Goal: Communication & Community: Answer question/provide support

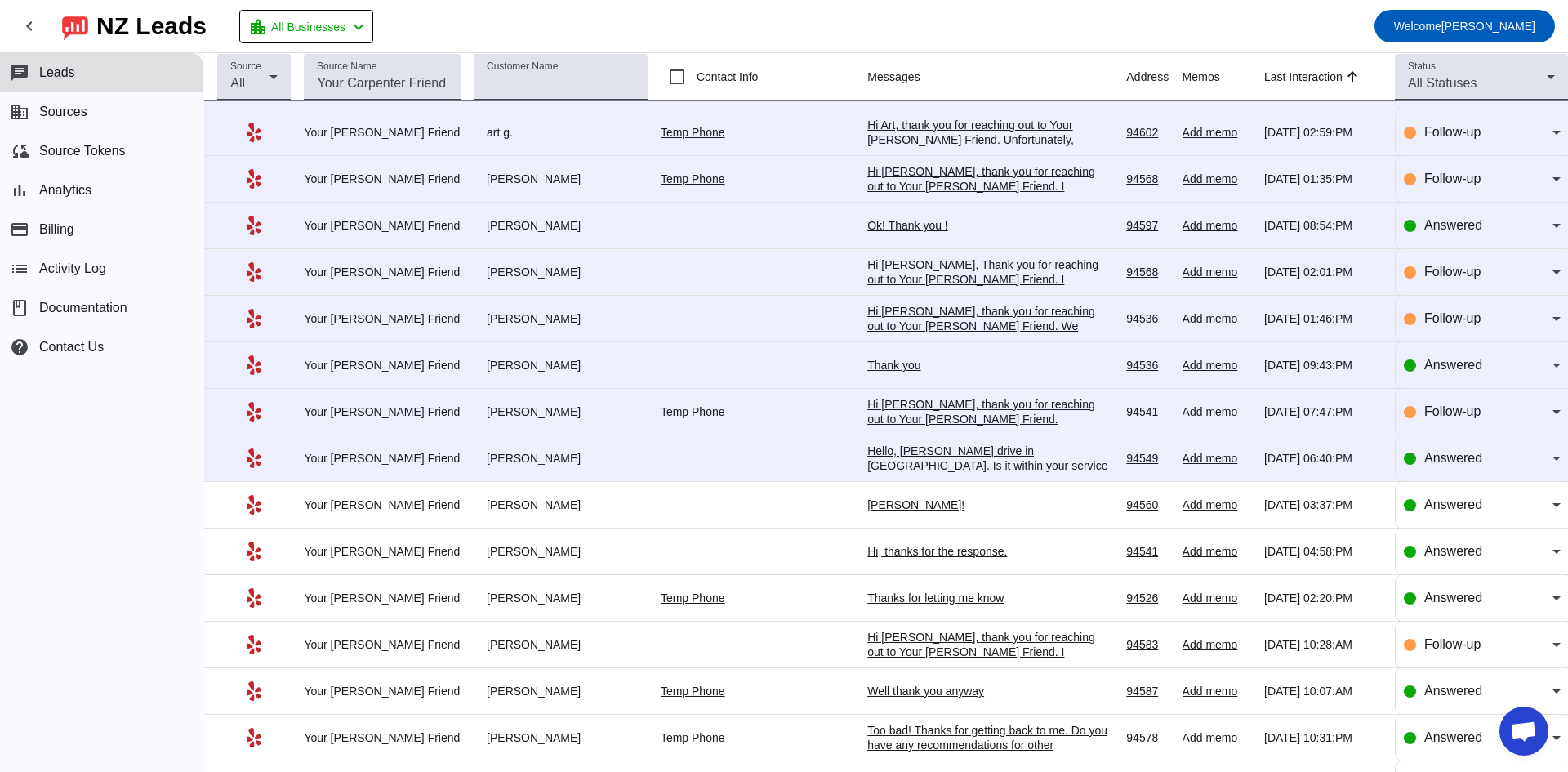
scroll to position [164, 0]
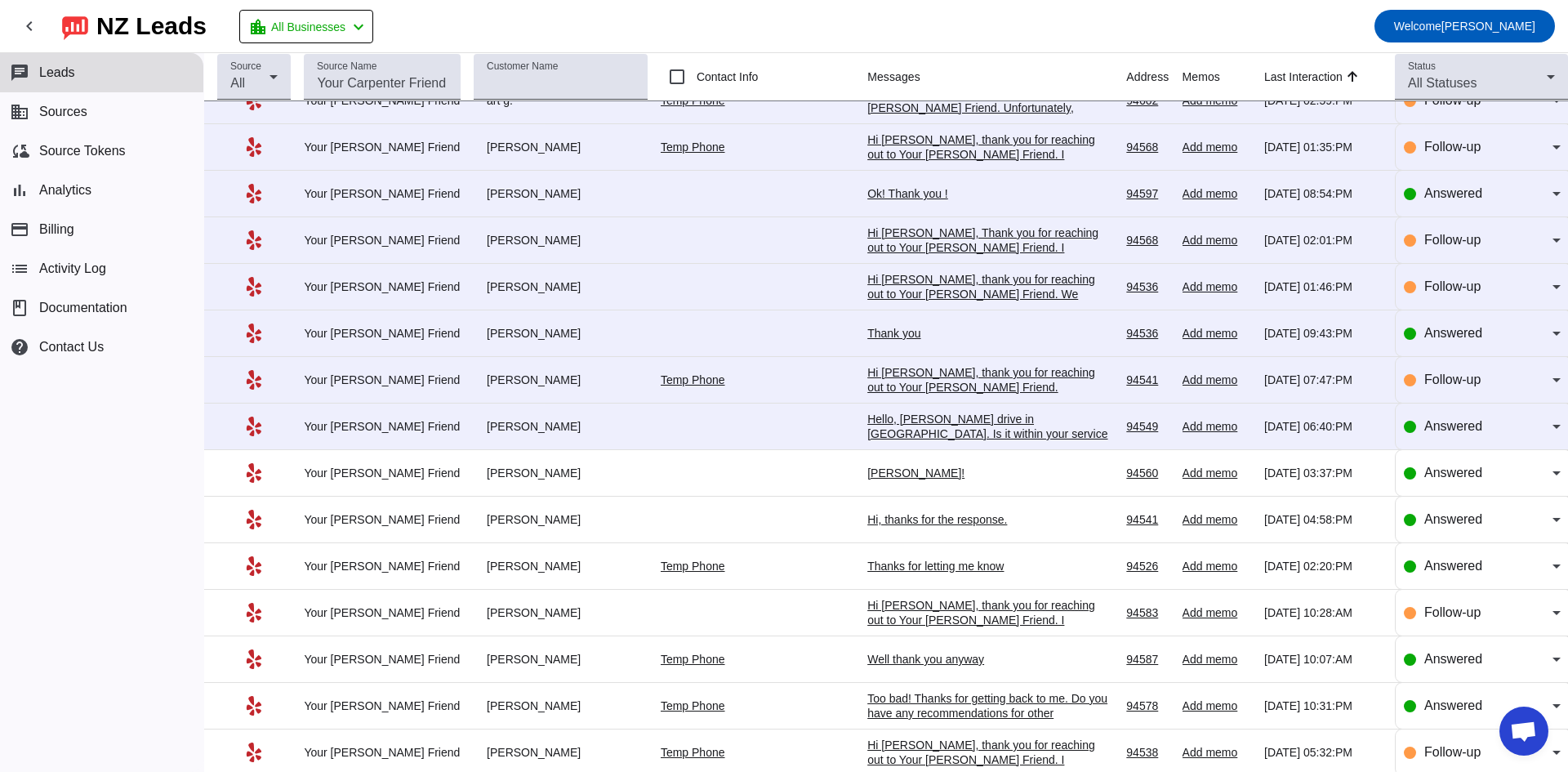
click at [943, 436] on div "Hello, [PERSON_NAME] drive in [GEOGRAPHIC_DATA]. Is it within your service rang…" at bounding box center [989, 448] width 245 height 73
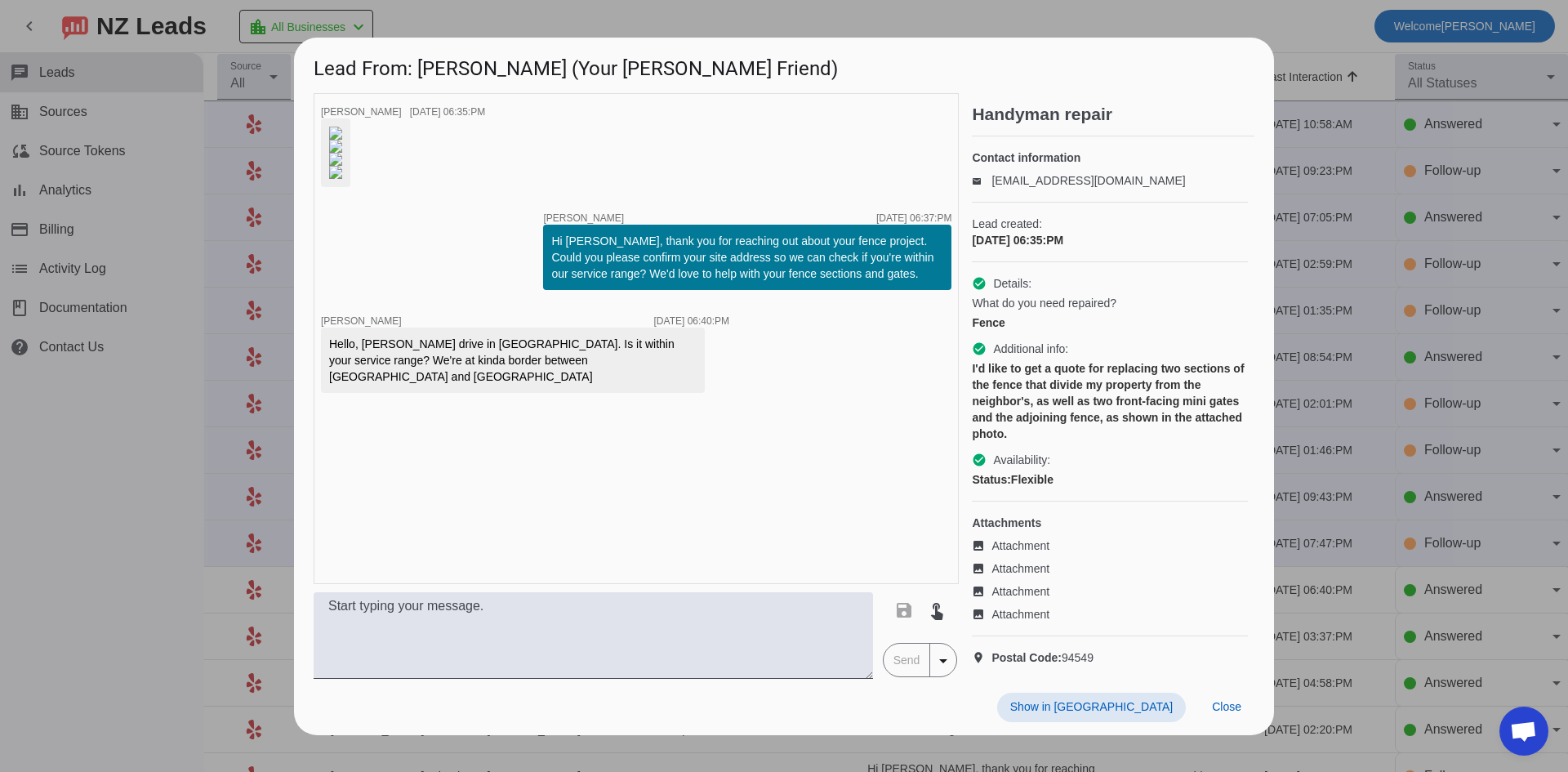
scroll to position [203, 0]
click at [948, 630] on span at bounding box center [937, 610] width 39 height 39
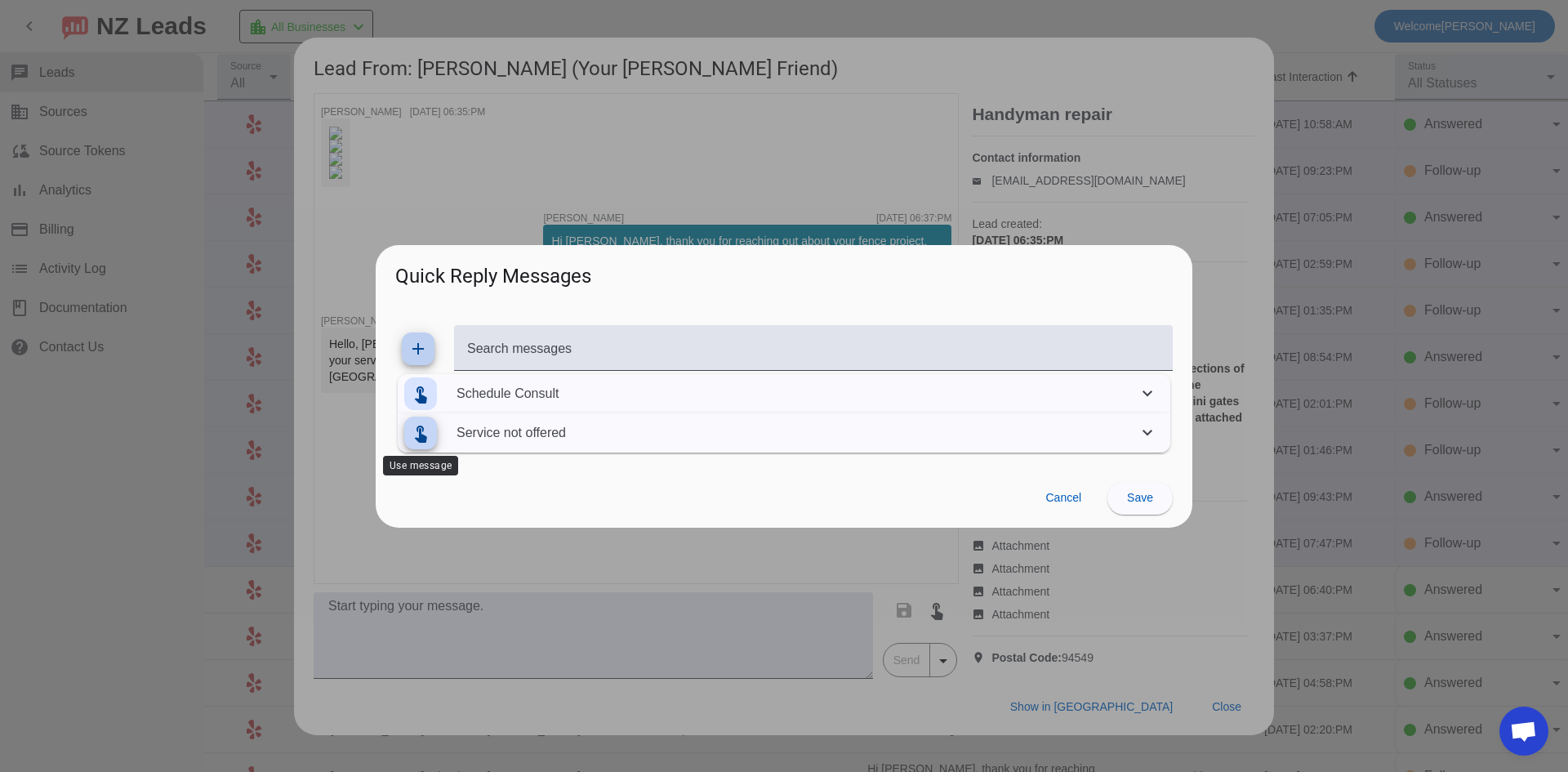
drag, startPoint x: 415, startPoint y: 430, endPoint x: 422, endPoint y: 437, distance: 9.9
click at [416, 433] on mat-icon "touch_app" at bounding box center [421, 433] width 19 height 19
type textarea "Hi, Unfortunately, we are not currently offering this service. Thanks for reach…"
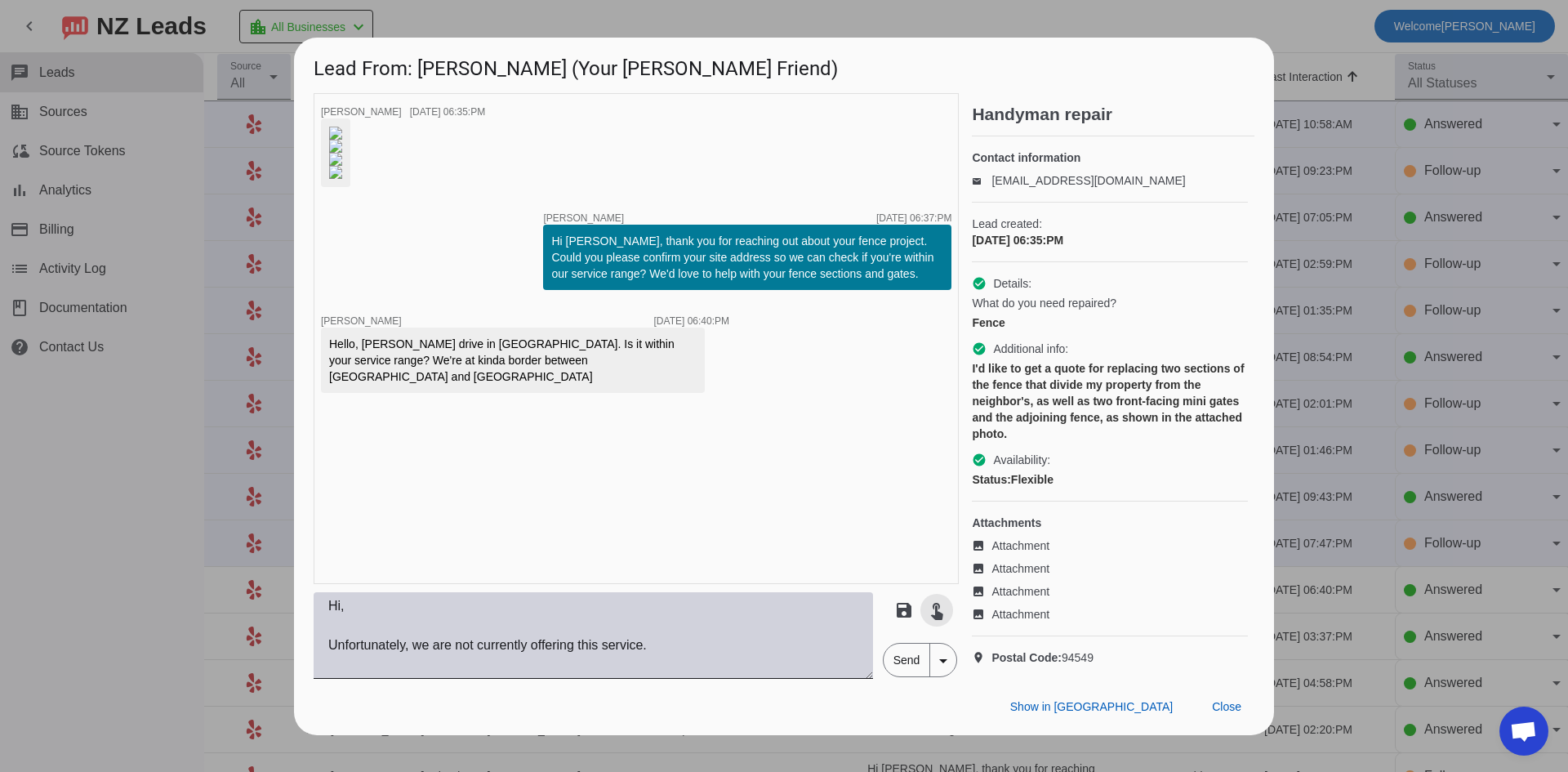
scroll to position [19, 0]
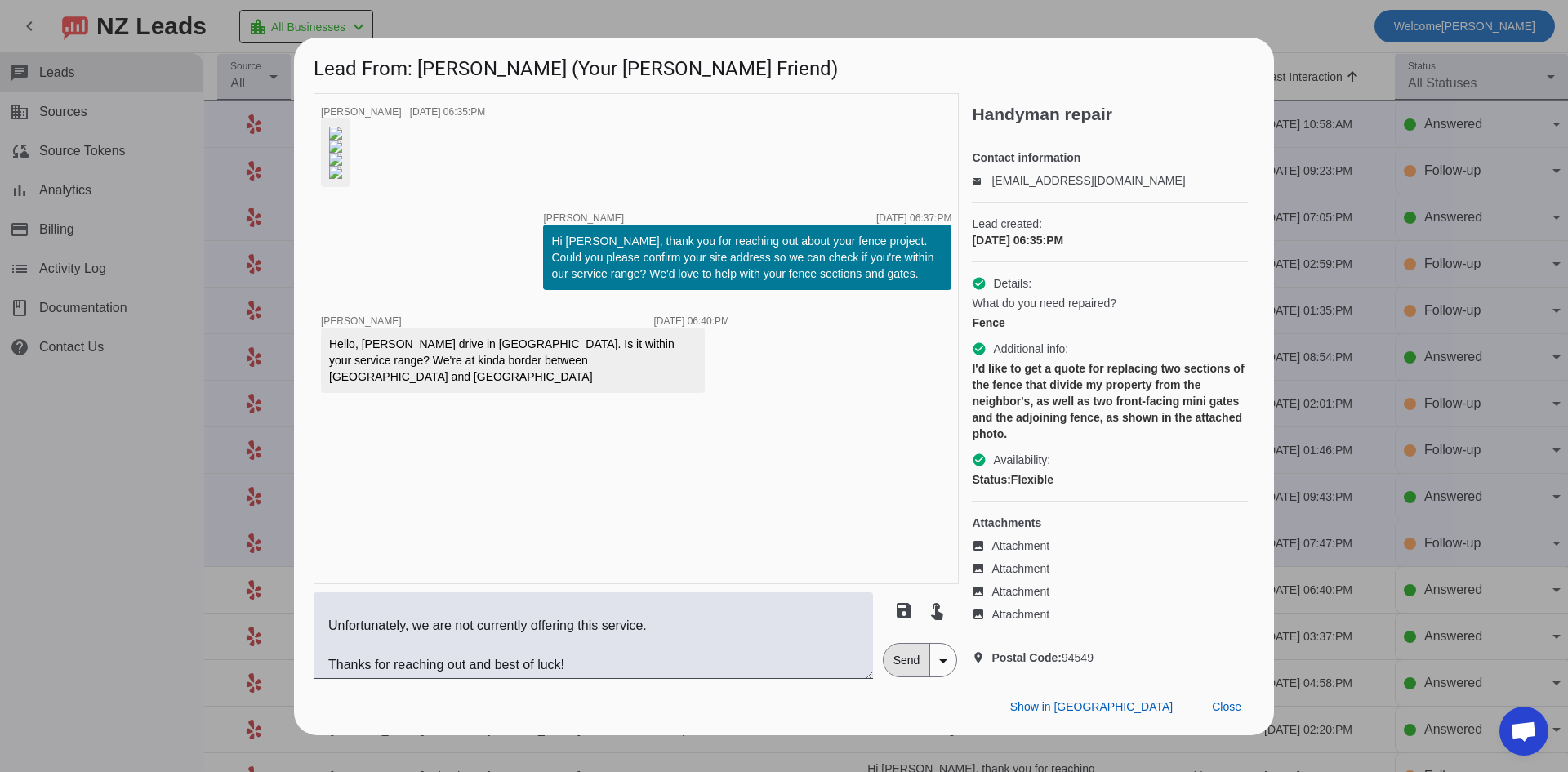
click at [913, 676] on span "Send" at bounding box center [907, 660] width 47 height 33
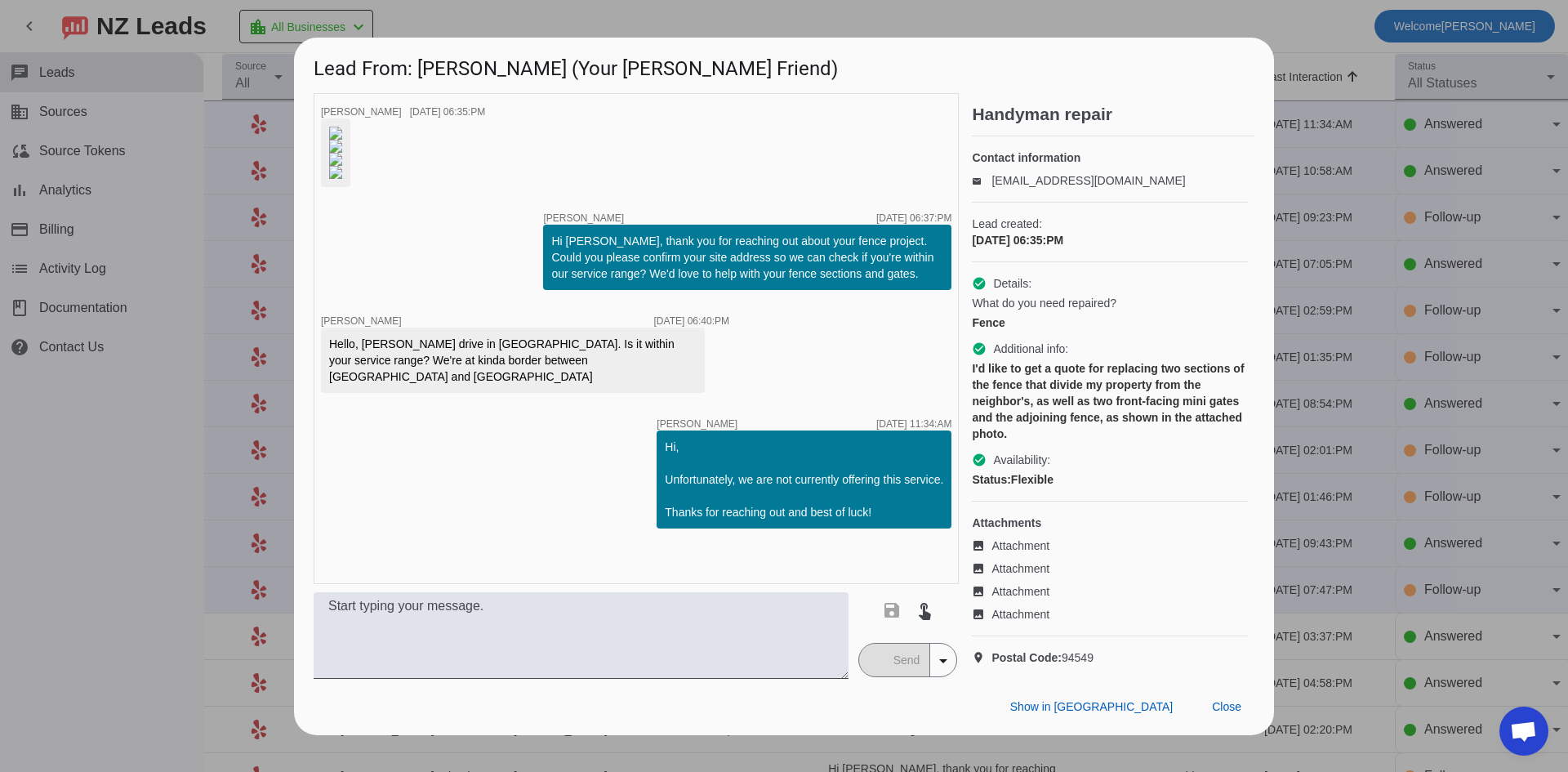
scroll to position [339, 0]
drag, startPoint x: 64, startPoint y: 548, endPoint x: 130, endPoint y: 537, distance: 66.9
click at [68, 548] on div at bounding box center [784, 386] width 1568 height 772
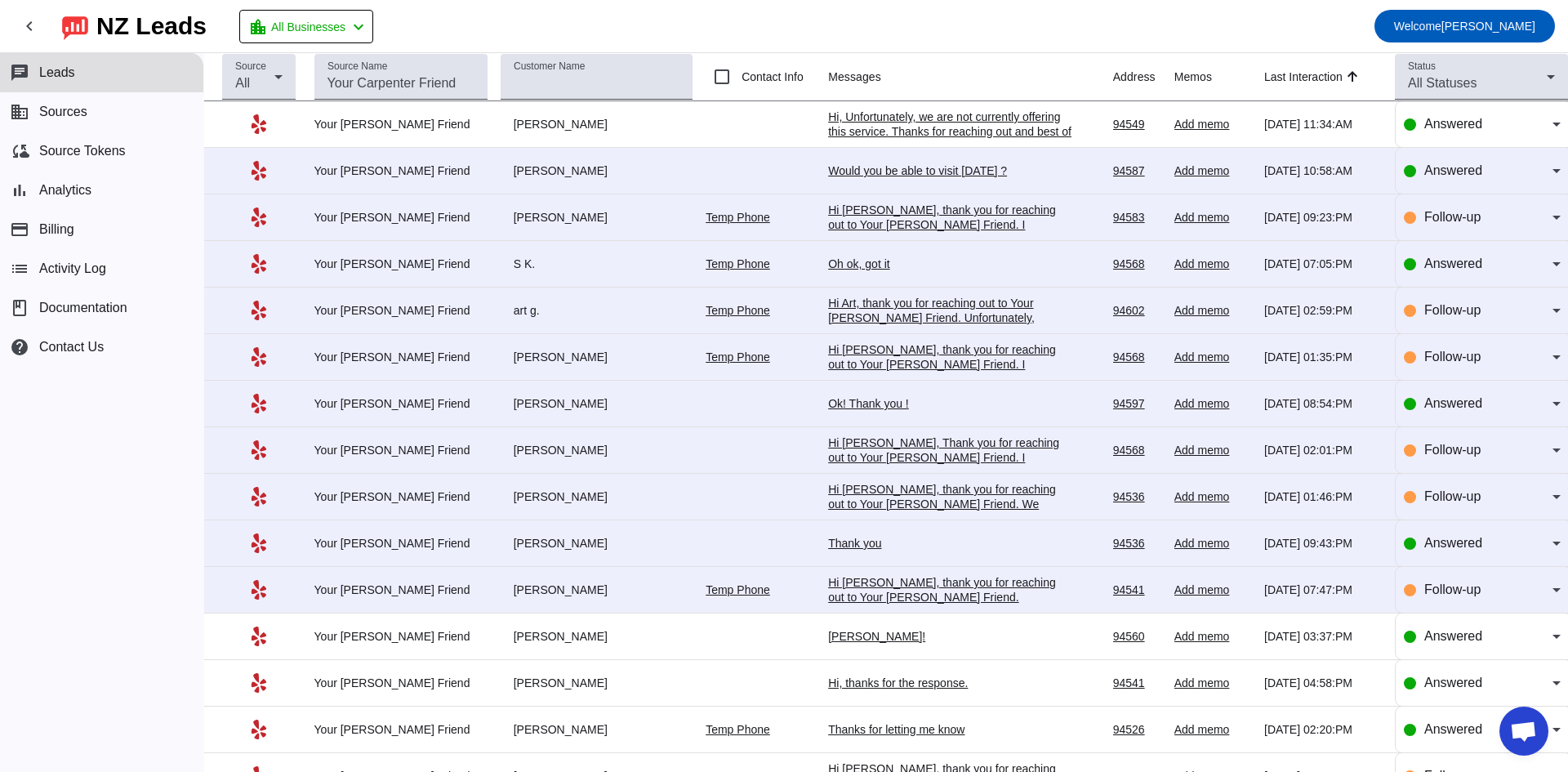
click at [967, 580] on div "Hi [PERSON_NAME], thank you for reaching out to Your [PERSON_NAME] Friend. Unfo…" at bounding box center [950, 620] width 245 height 88
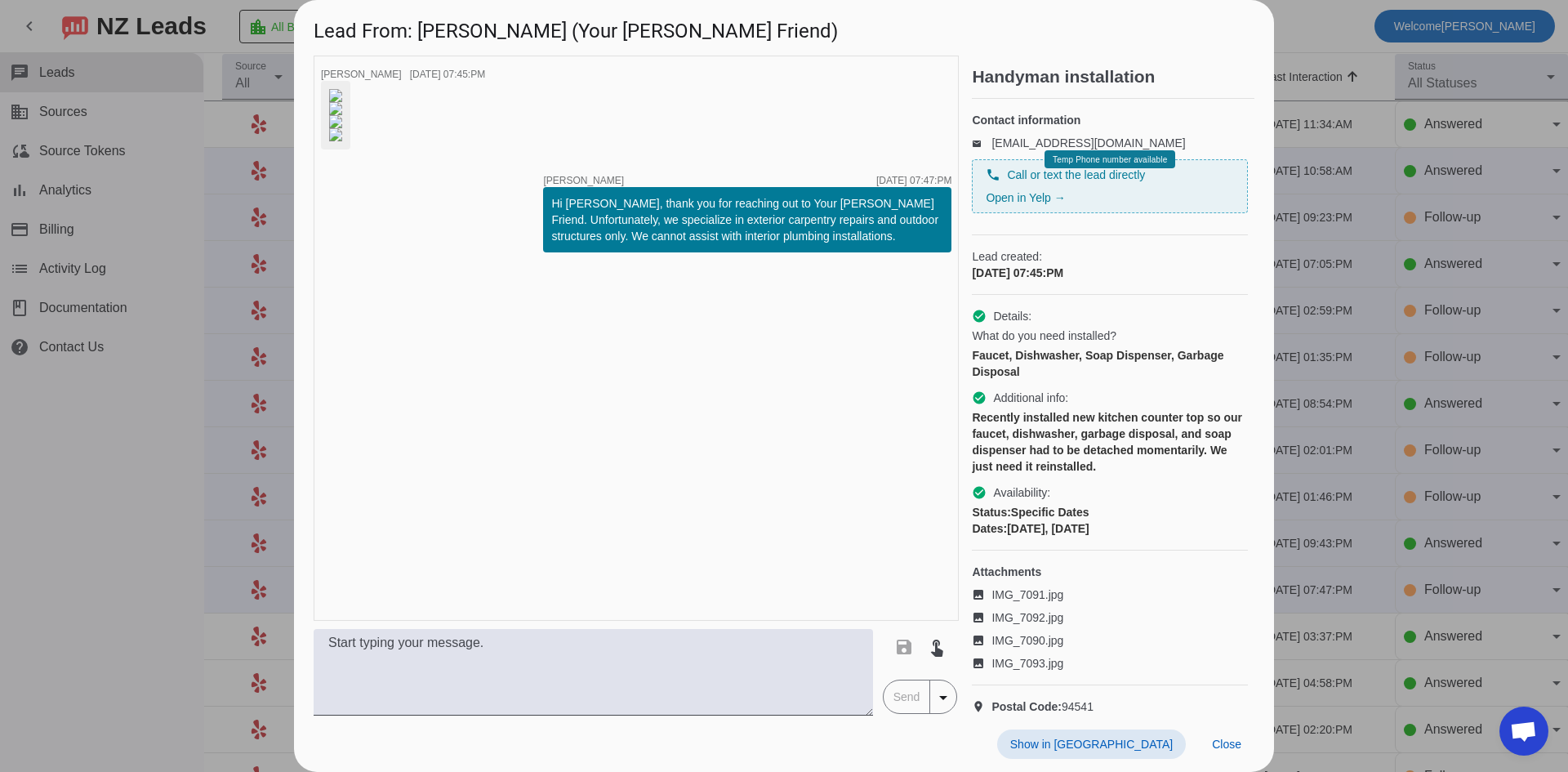
scroll to position [83, 0]
click at [174, 554] on div at bounding box center [784, 386] width 1568 height 772
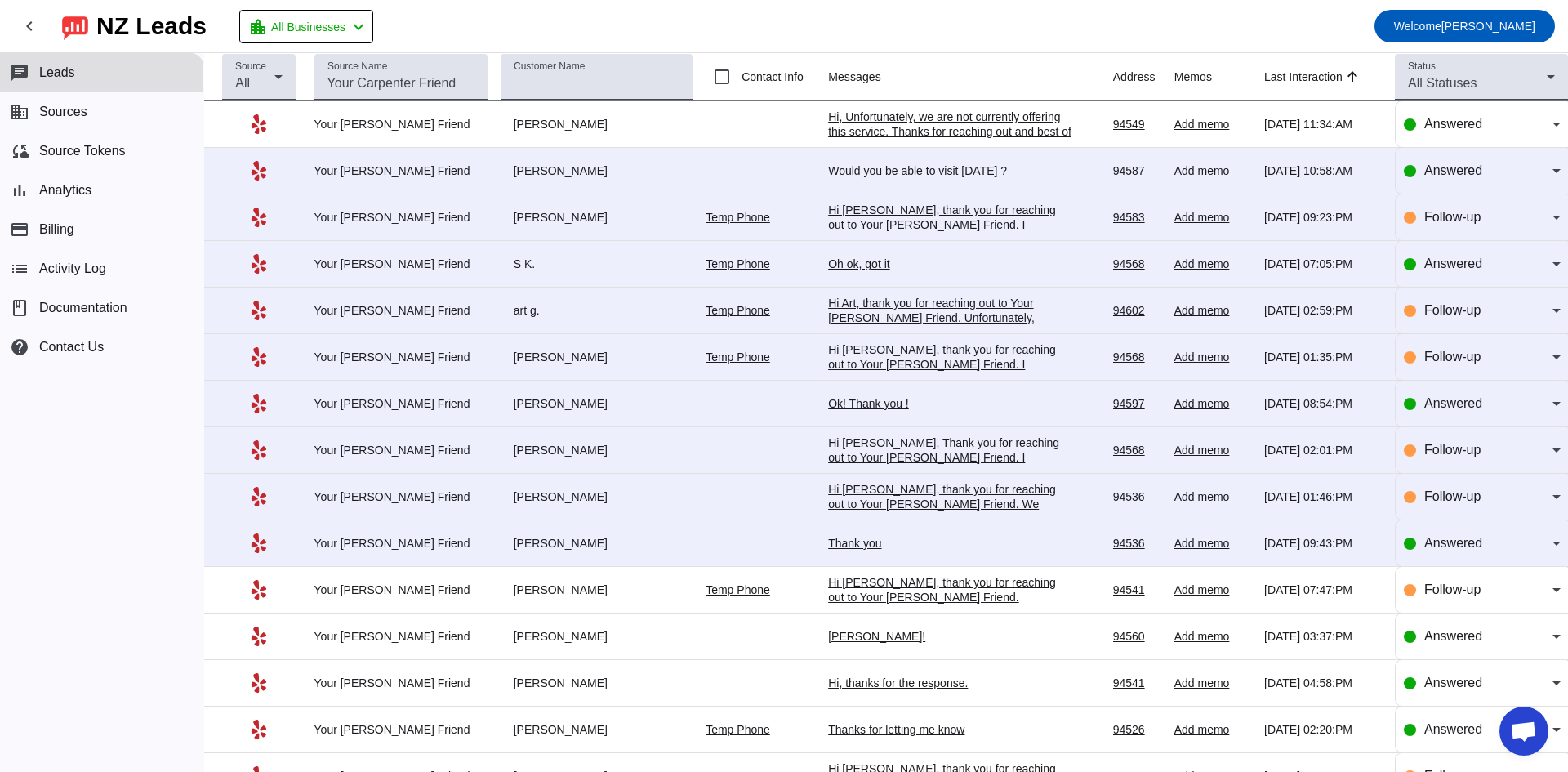
click at [935, 179] on td "Would you be able to visit [DATE] ? [DATE] 10:58:AM" at bounding box center [970, 171] width 285 height 47
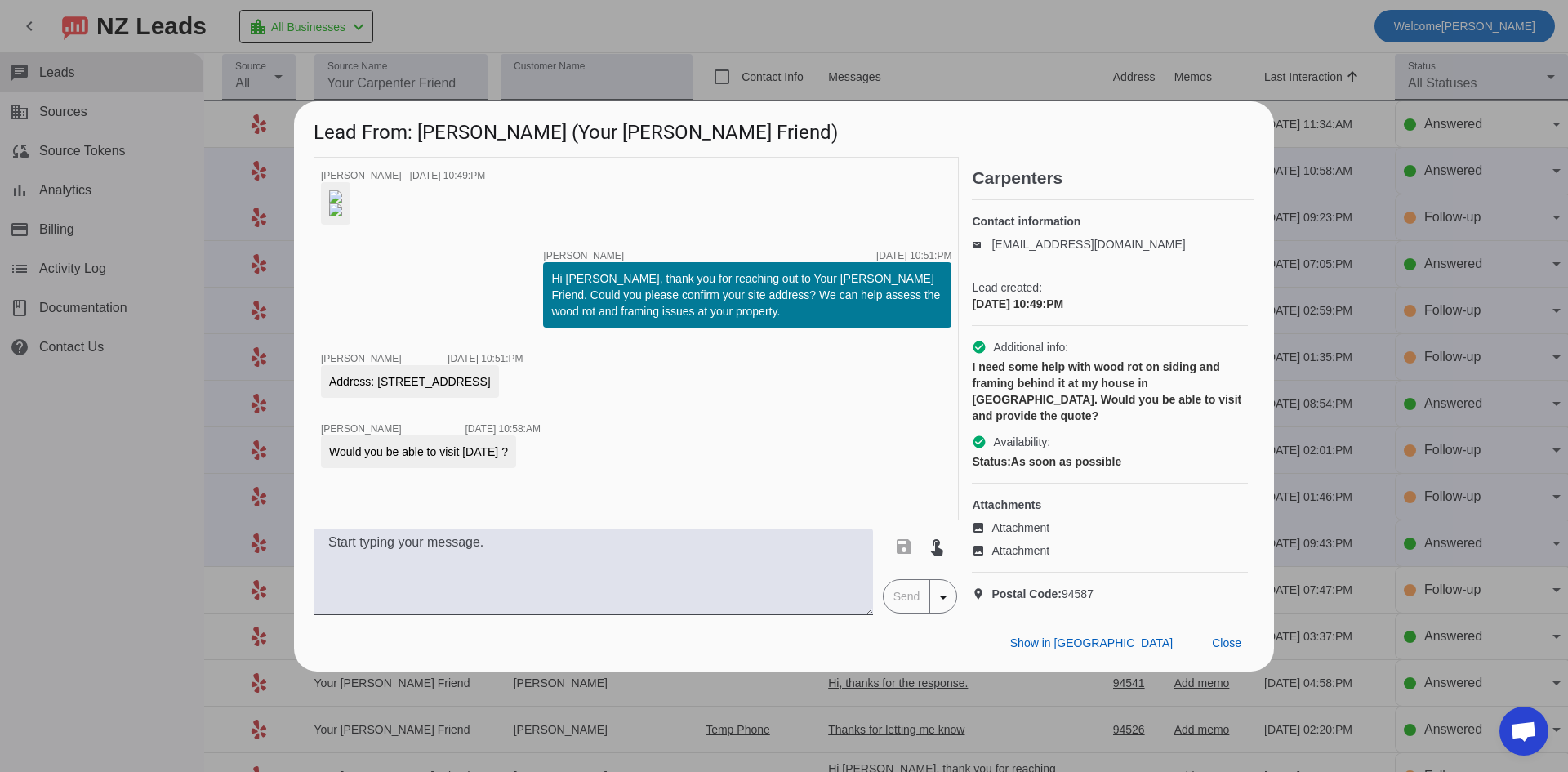
click at [342, 190] on img at bounding box center [335, 196] width 13 height 13
click at [342, 217] on img at bounding box center [335, 210] width 13 height 13
click at [780, 615] on textarea at bounding box center [593, 572] width 559 height 87
type textarea "I cannot come [DATE]. Would [DATE] around 10am work?"
click at [894, 613] on span "Send" at bounding box center [907, 596] width 47 height 33
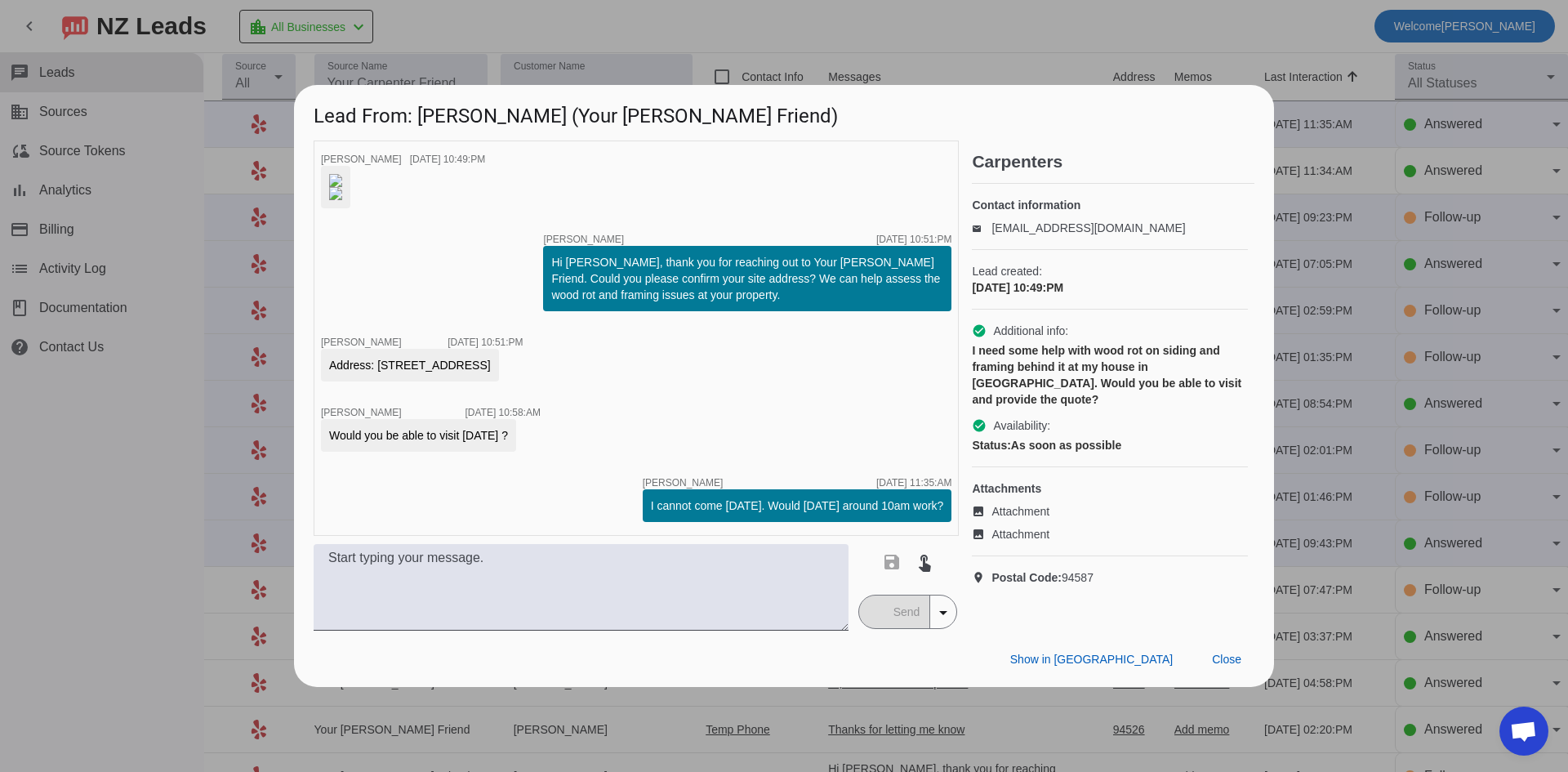
scroll to position [65, 0]
click at [110, 525] on div at bounding box center [784, 386] width 1568 height 772
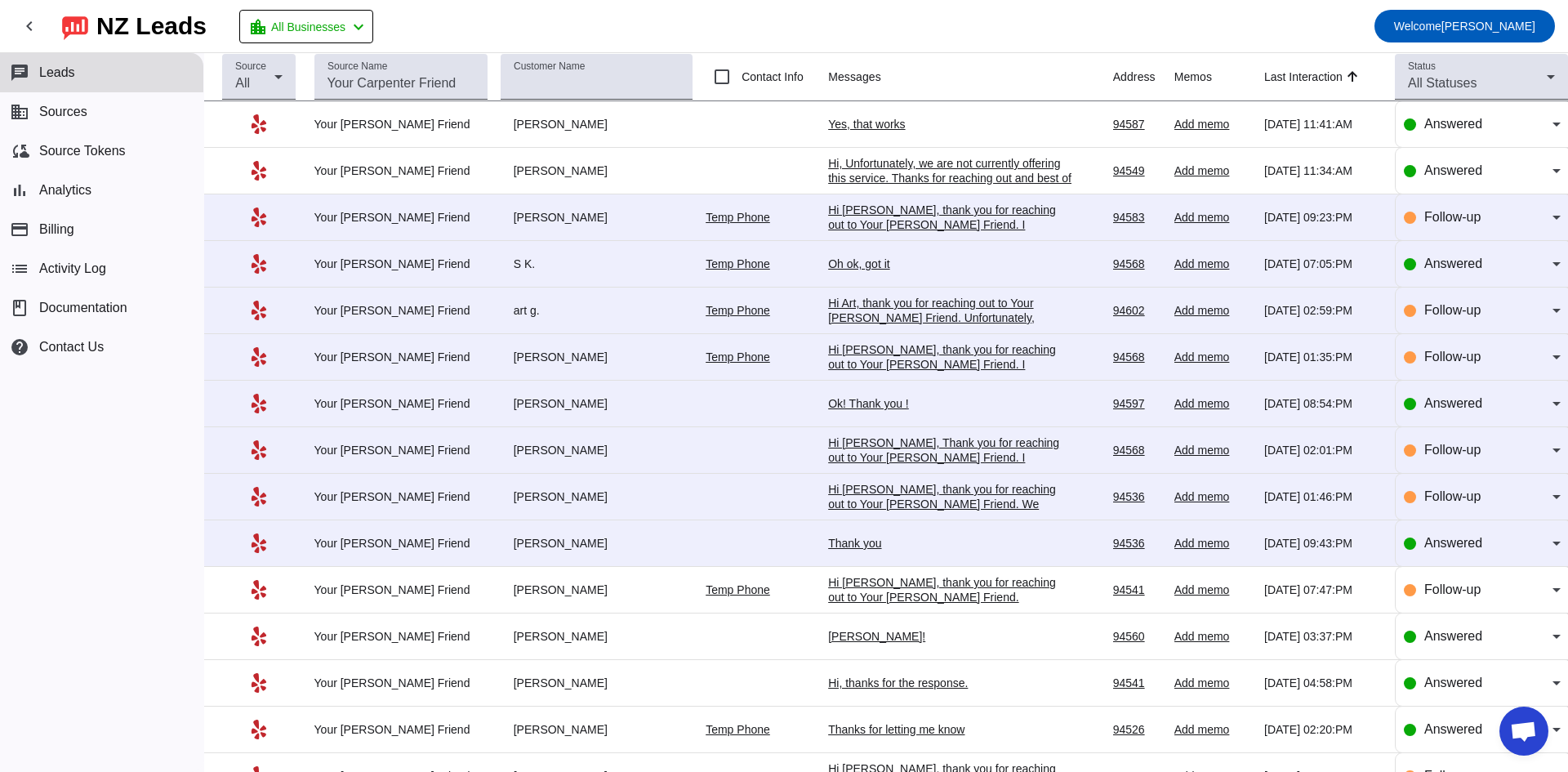
drag, startPoint x: 784, startPoint y: 371, endPoint x: 802, endPoint y: 419, distance: 51.3
click at [802, 419] on tbody "Your [PERSON_NAME] Friend [PERSON_NAME] Yes, that works [DATE] 11:41:AM 94587 A…" at bounding box center [886, 684] width 1364 height 1165
click at [1047, 20] on mat-toolbar-row "chevron_left [GEOGRAPHIC_DATA] Leads location_city All Businesses chevron_left …" at bounding box center [784, 26] width 1568 height 52
click at [859, 122] on div "Yes, that works" at bounding box center [950, 124] width 245 height 15
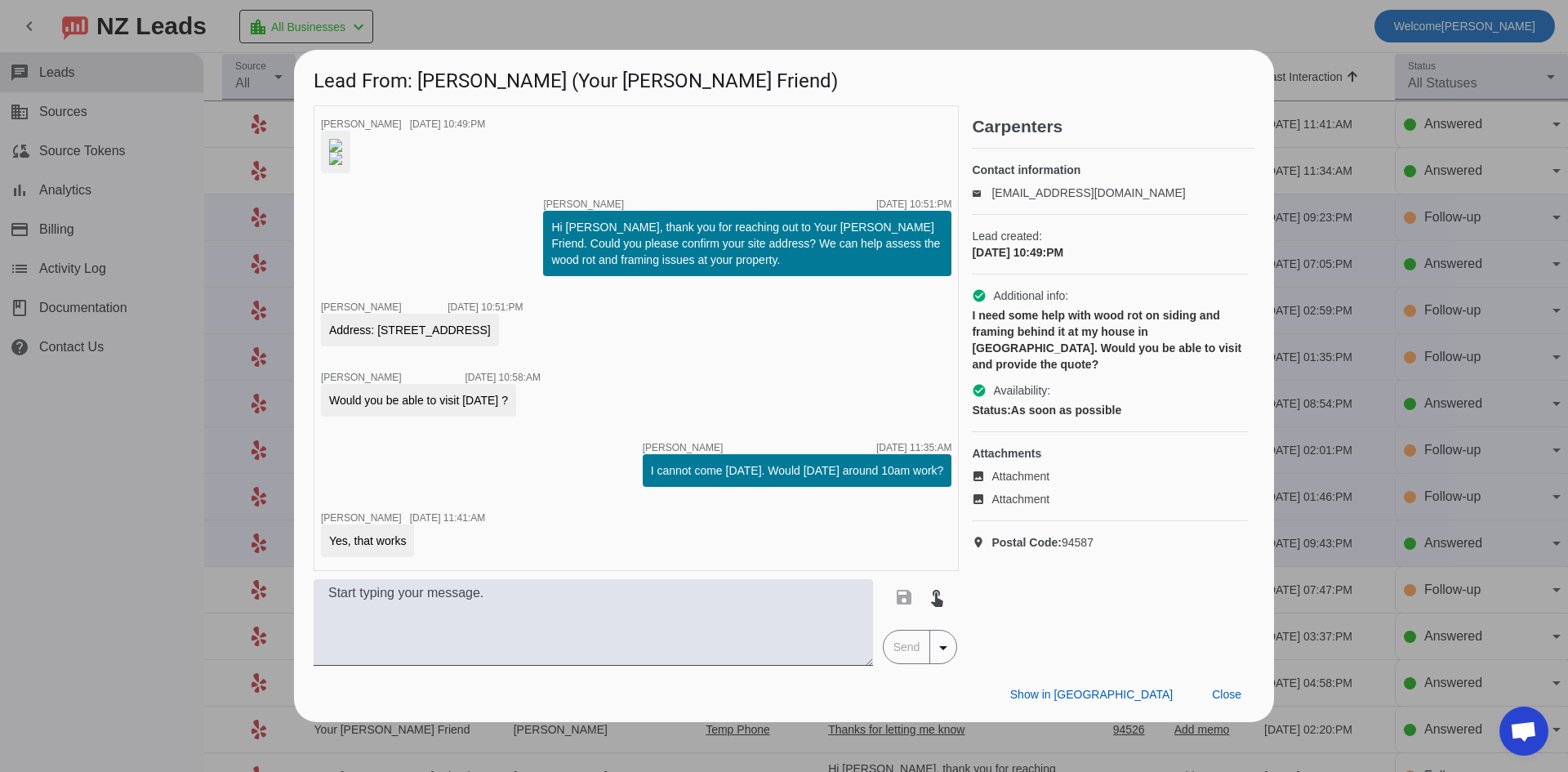
scroll to position [135, 0]
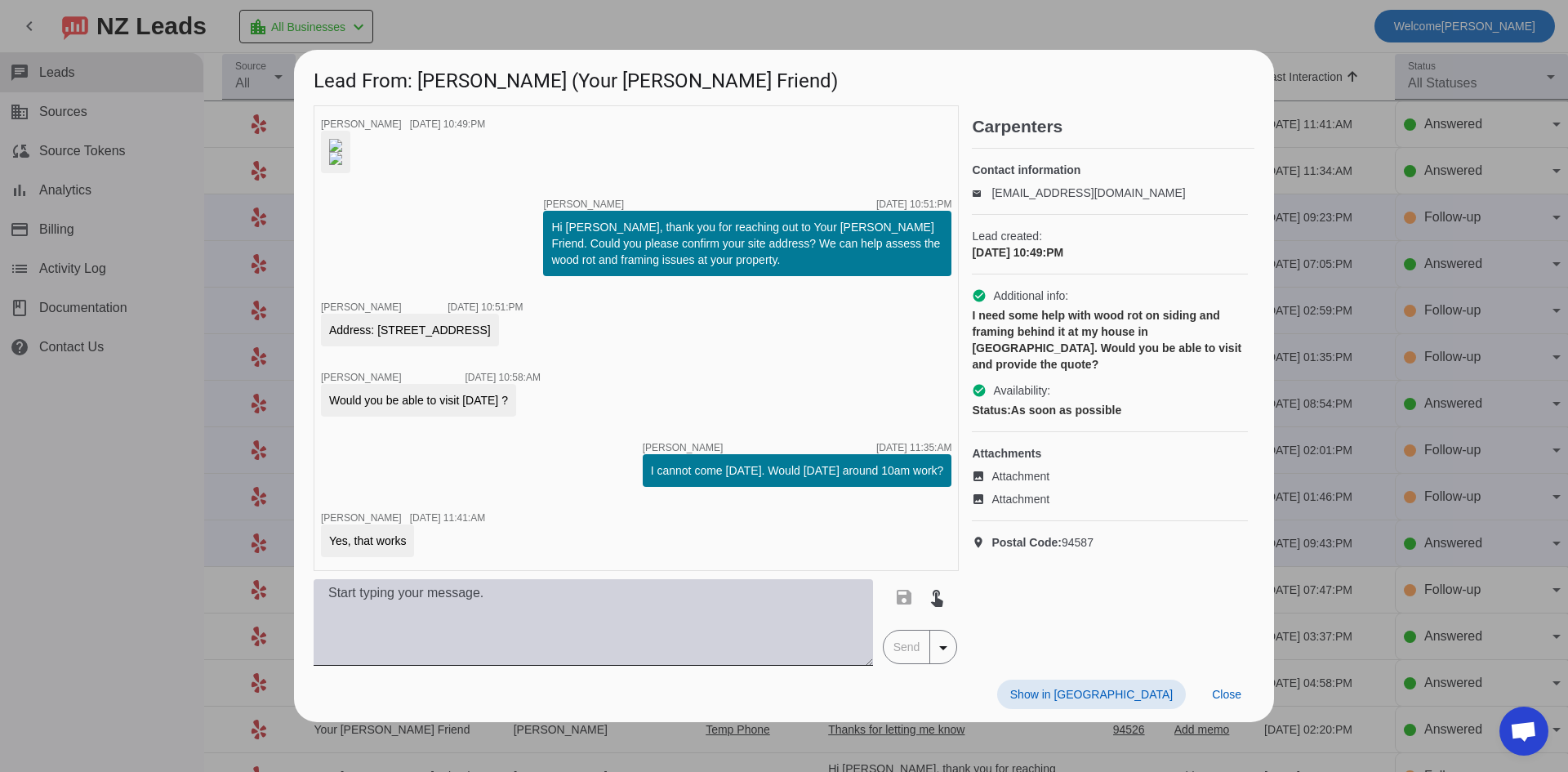
drag, startPoint x: 498, startPoint y: 691, endPoint x: 506, endPoint y: 693, distance: 8.2
click at [504, 666] on textarea at bounding box center [593, 623] width 559 height 87
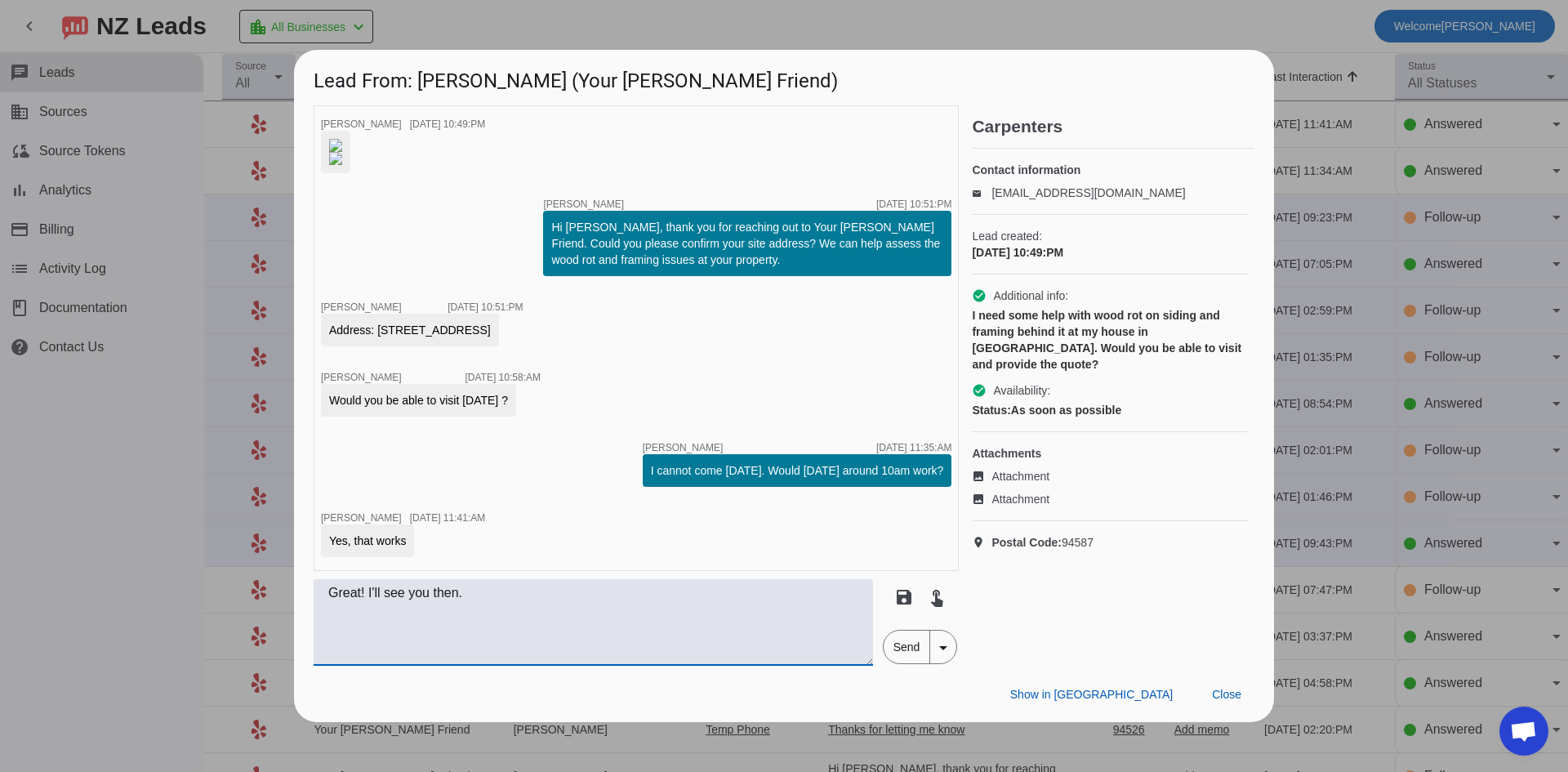
type textarea "Great! I'll see you then."
click at [904, 663] on span "Send" at bounding box center [907, 646] width 47 height 33
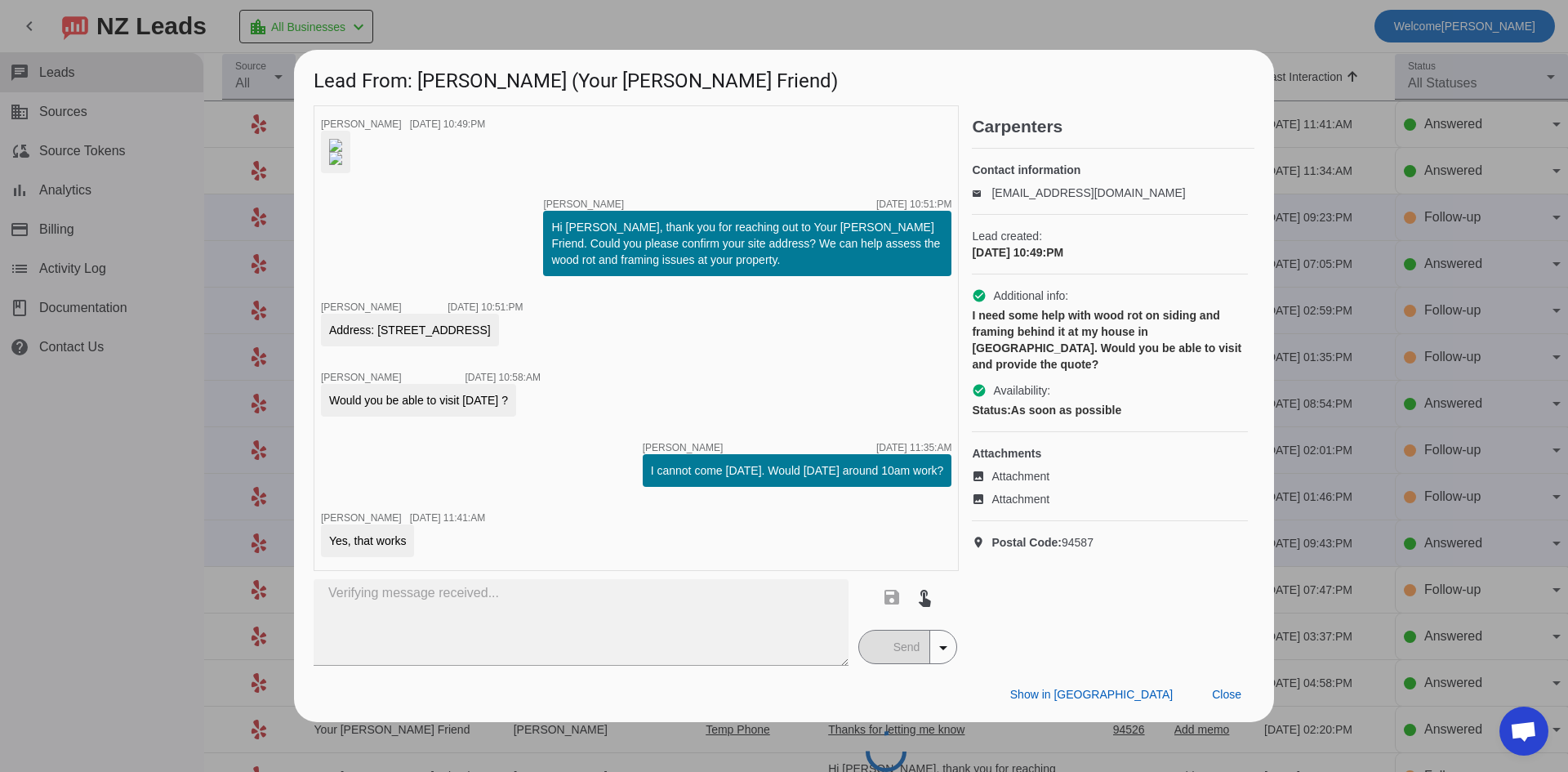
drag, startPoint x: 378, startPoint y: 376, endPoint x: 537, endPoint y: 382, distance: 159.1
click at [491, 339] on div "Address: [STREET_ADDRESS]" at bounding box center [409, 330] width 162 height 16
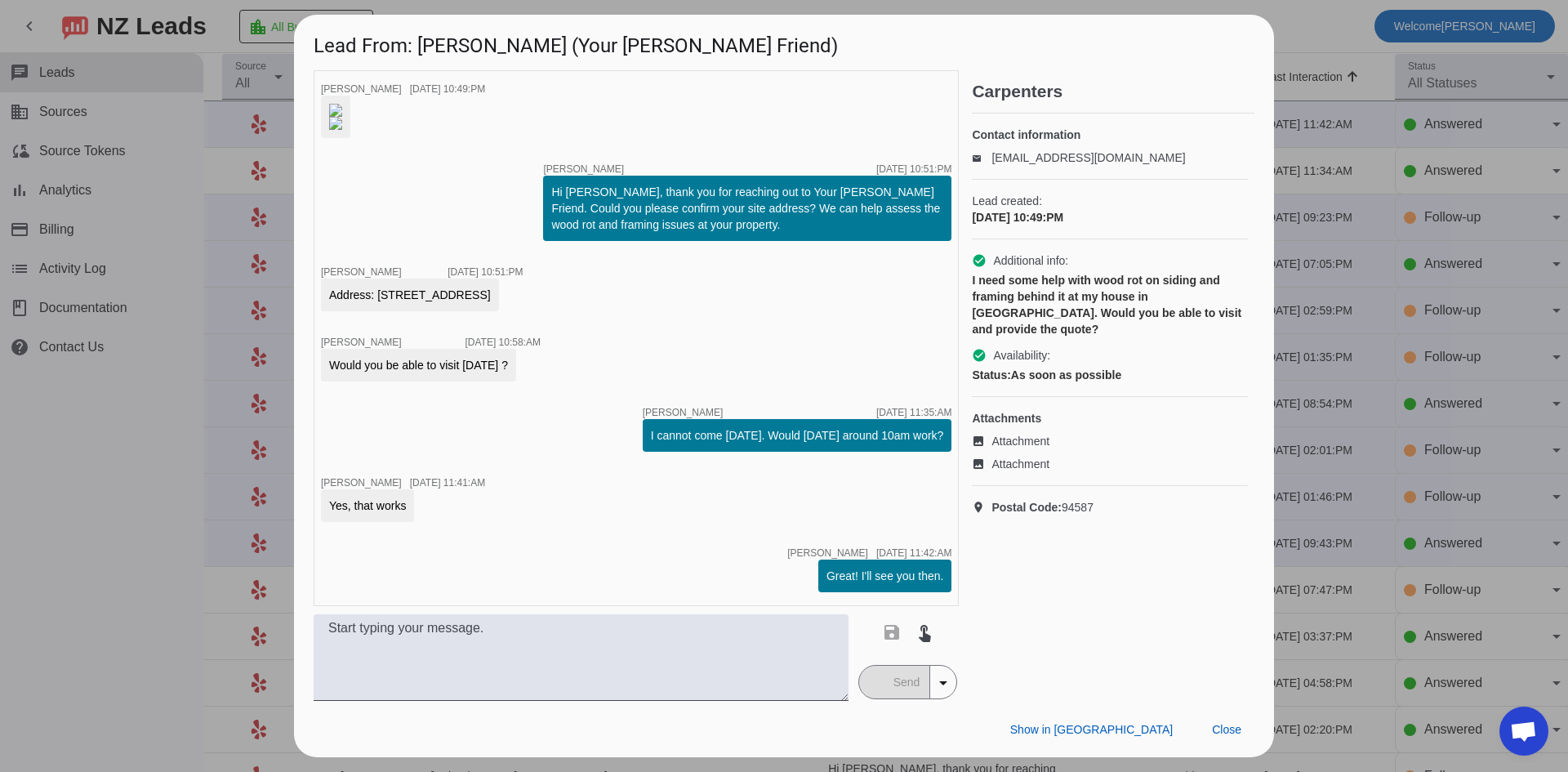
scroll to position [206, 0]
drag, startPoint x: 540, startPoint y: 382, endPoint x: 531, endPoint y: 382, distance: 9.0
click at [531, 382] on div "timer close [PERSON_NAME] [DATE] 10:49:PM timer close [PERSON_NAME] [DATE] 10:5…" at bounding box center [636, 338] width 645 height 536
drag, startPoint x: 539, startPoint y: 310, endPoint x: 380, endPoint y: 313, distance: 159.0
click at [380, 303] on div "Address: [STREET_ADDRESS]" at bounding box center [409, 294] width 162 height 16
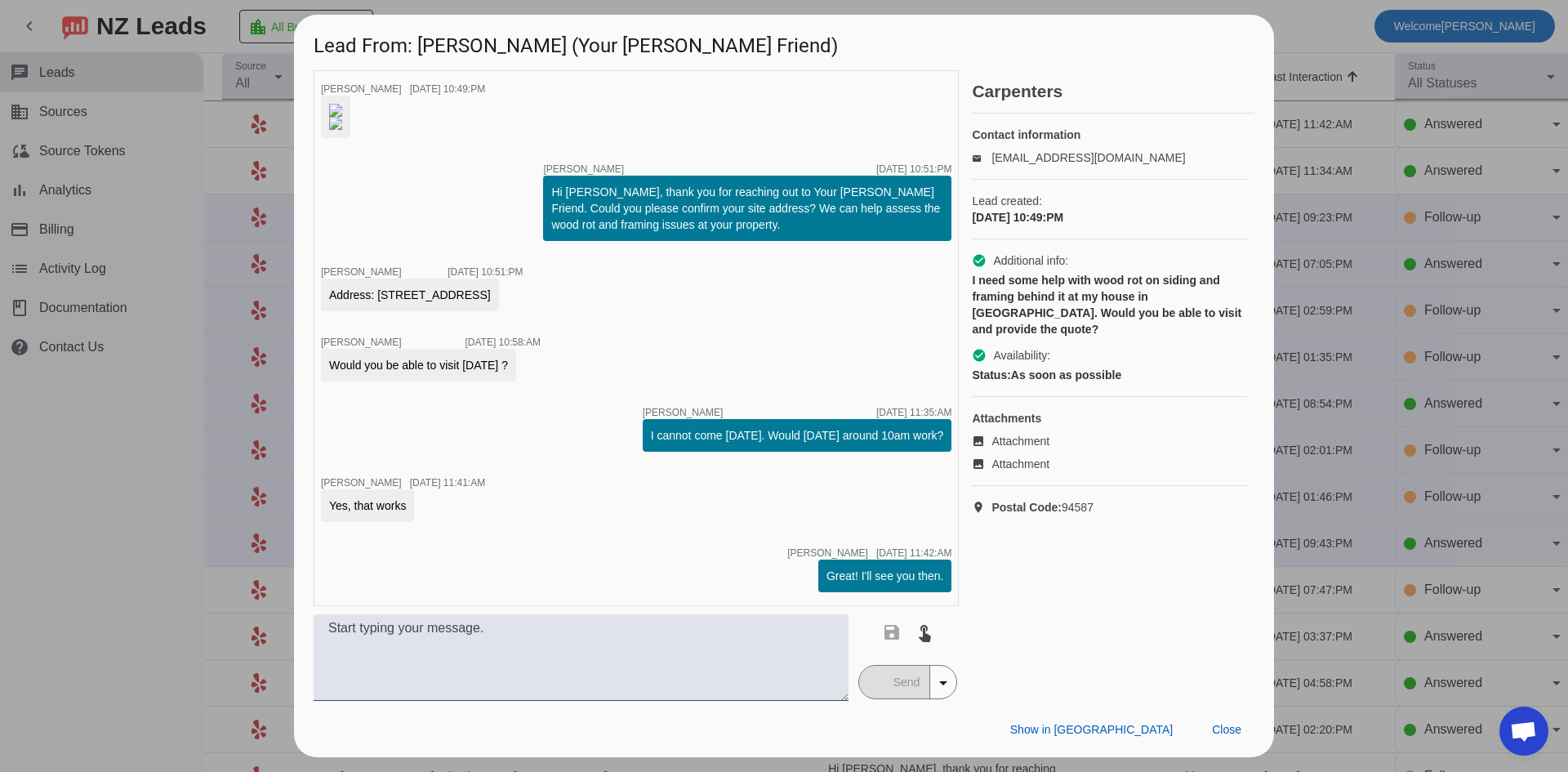
copy div "[STREET_ADDRESS]"
click at [418, 279] on div "timer close [PERSON_NAME] [DATE] 10:51:PM" at bounding box center [422, 272] width 202 height 11
drag, startPoint x: 141, startPoint y: 447, endPoint x: 156, endPoint y: 432, distance: 21.2
click at [141, 447] on div at bounding box center [784, 386] width 1568 height 772
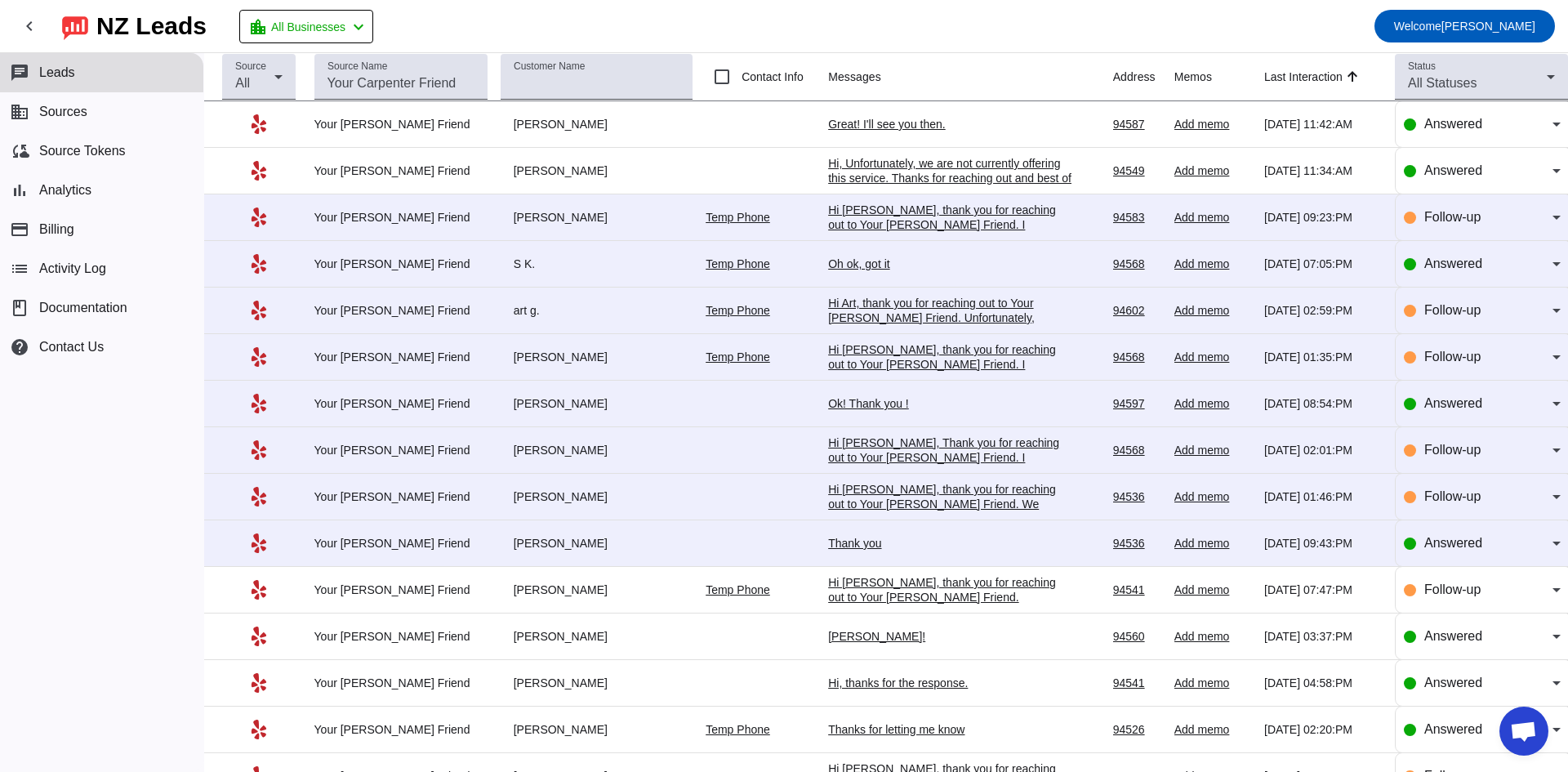
click at [871, 539] on div "Thank you" at bounding box center [950, 543] width 245 height 15
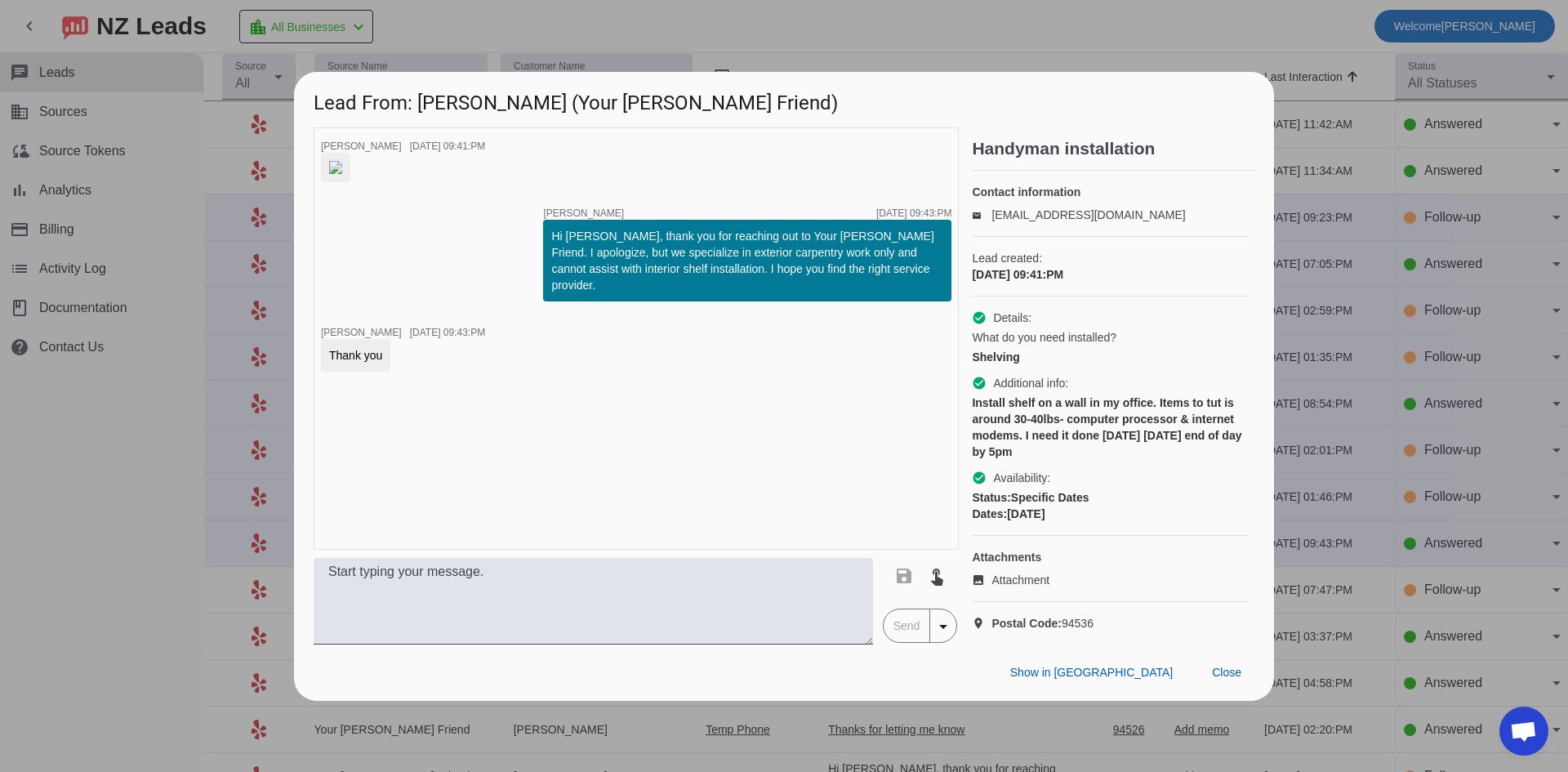
click at [342, 174] on img at bounding box center [335, 167] width 13 height 13
click at [148, 476] on div at bounding box center [784, 386] width 1568 height 772
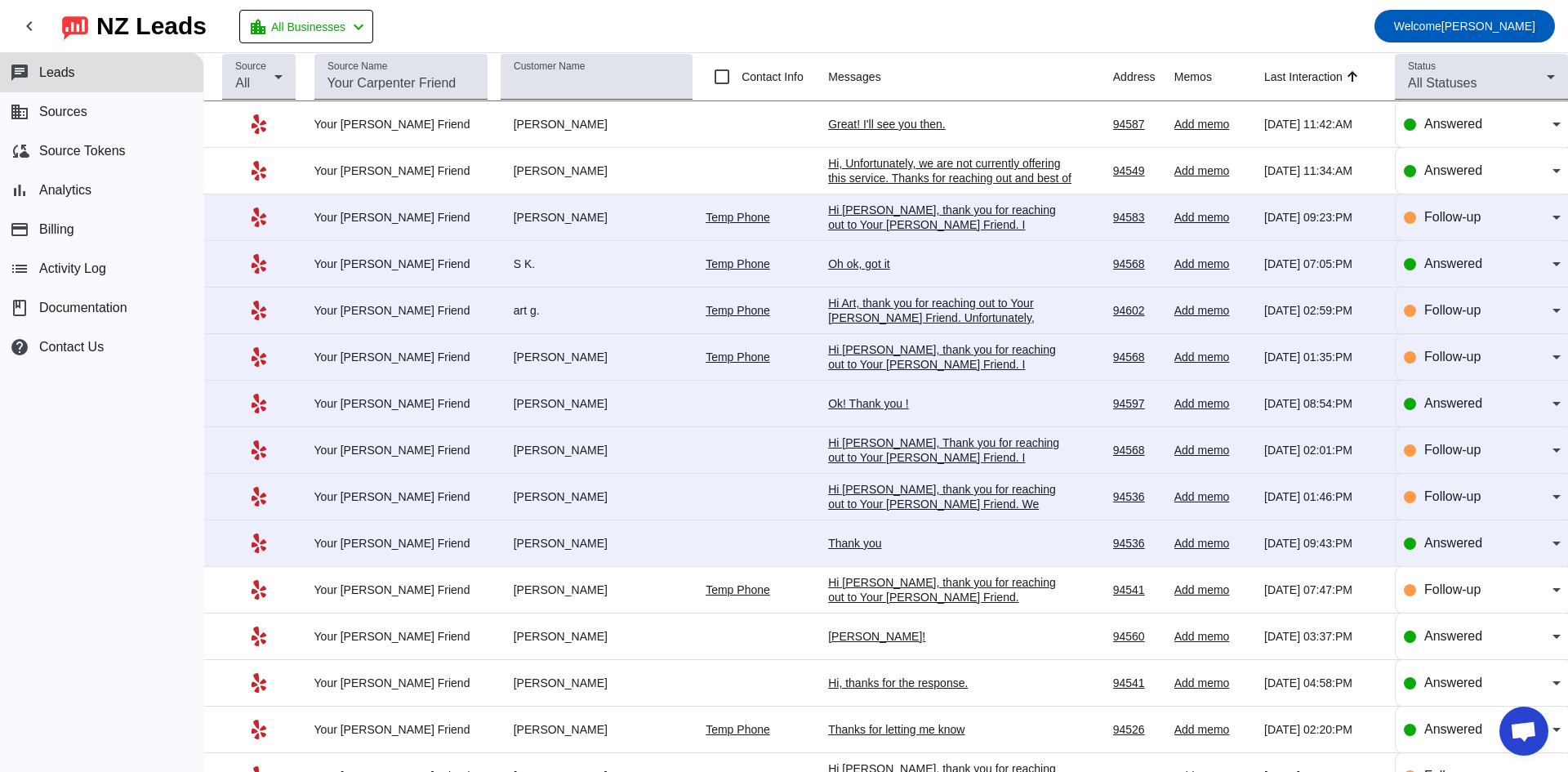
click at [885, 218] on div "Hi [PERSON_NAME], thank you for reaching out to Your [PERSON_NAME] Friend. I ap…" at bounding box center [950, 247] width 245 height 88
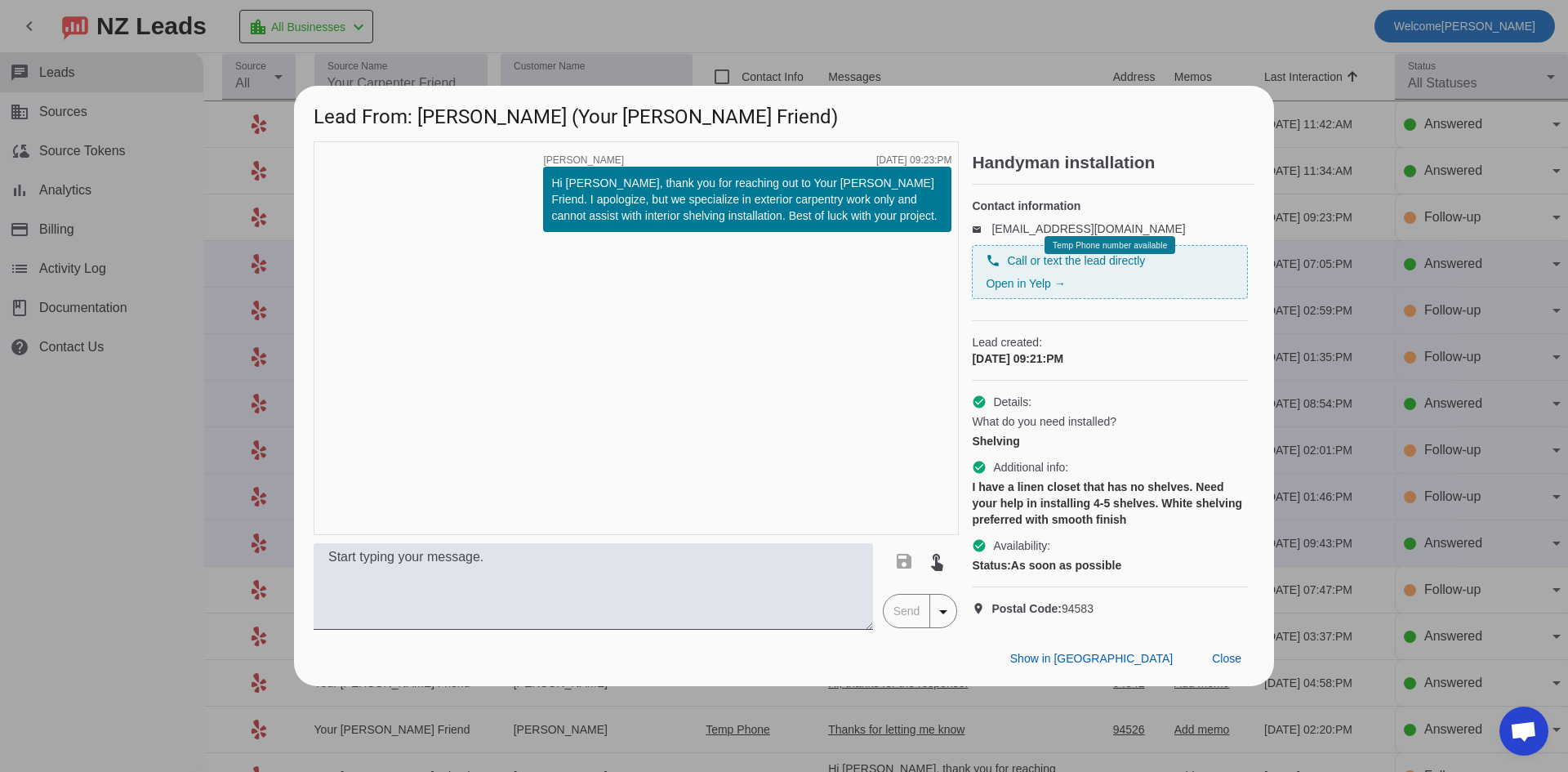
click at [140, 427] on div at bounding box center [784, 386] width 1568 height 772
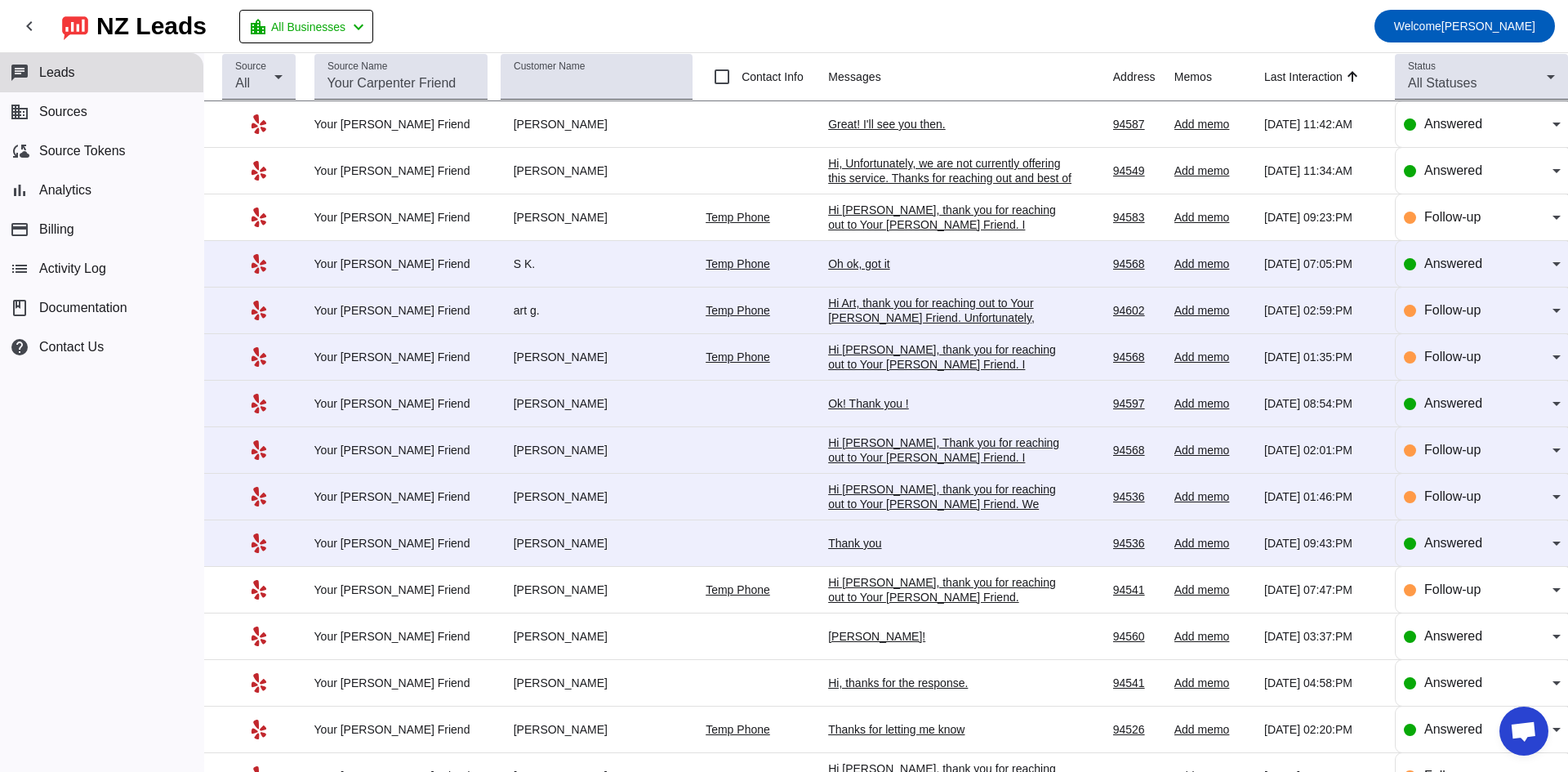
click at [841, 265] on div "Oh ok, got it" at bounding box center [950, 264] width 245 height 15
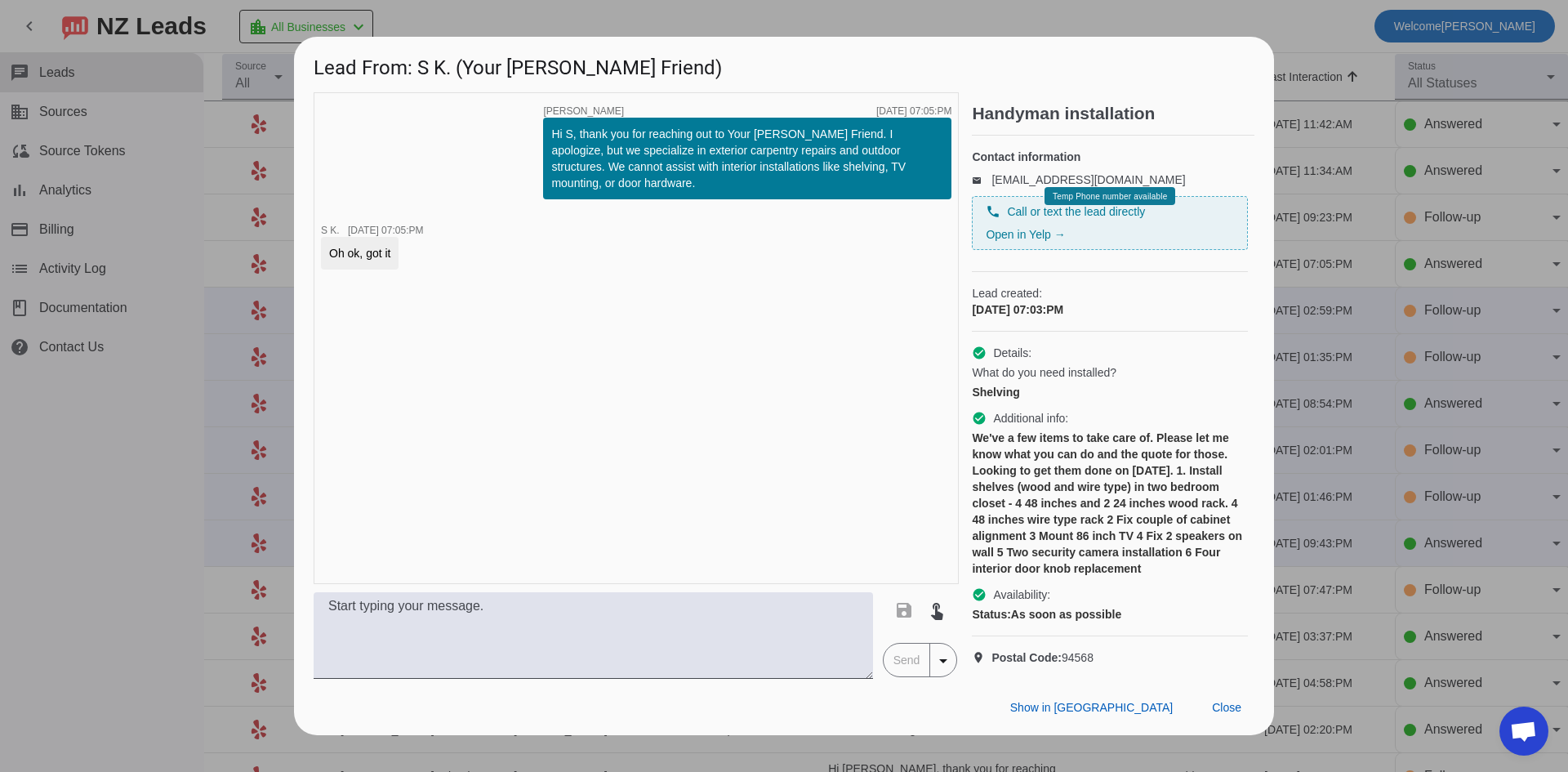
drag, startPoint x: 166, startPoint y: 394, endPoint x: 172, endPoint y: 387, distance: 9.2
click at [167, 388] on div at bounding box center [784, 386] width 1568 height 772
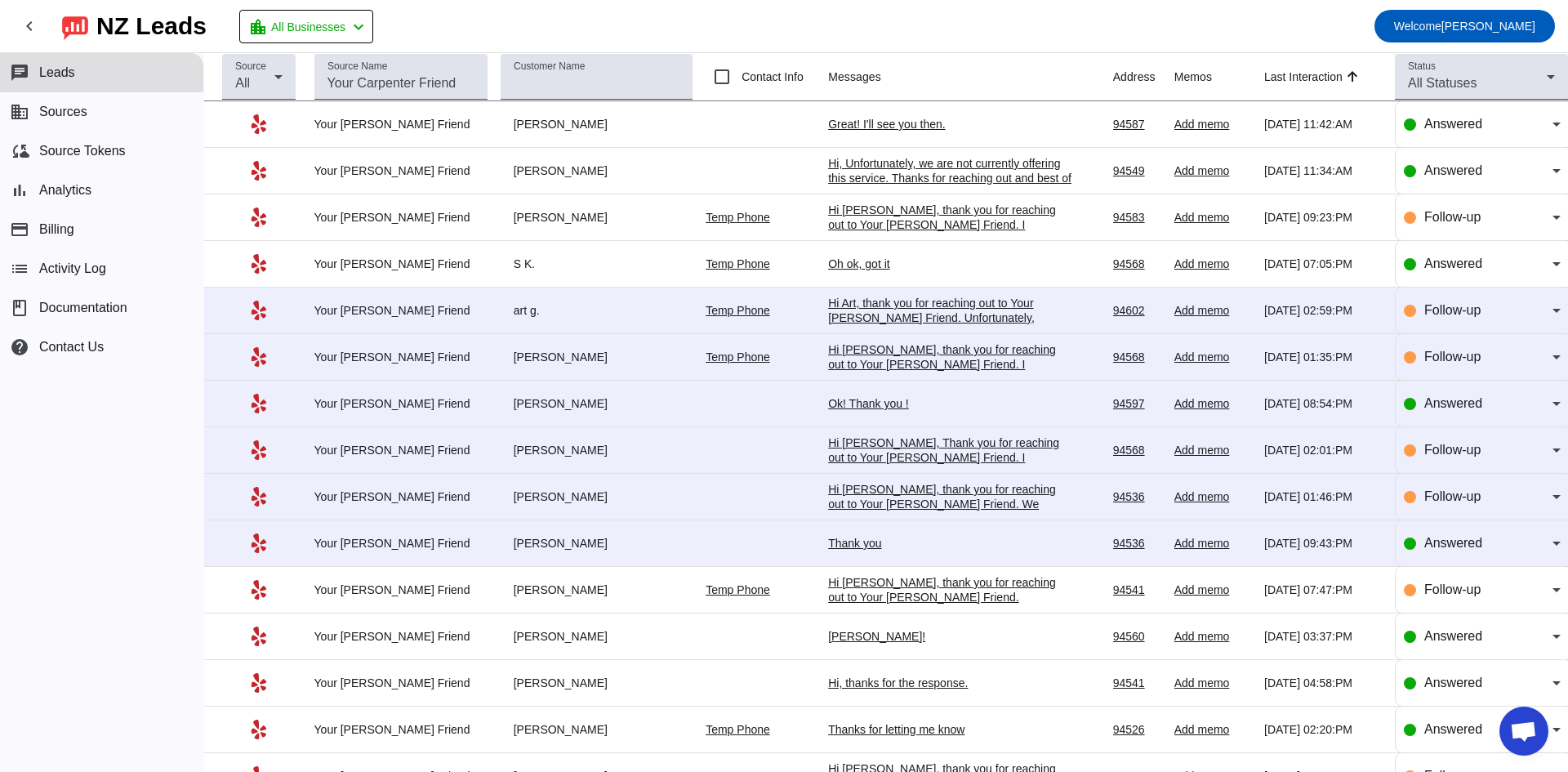
click at [952, 317] on div "Hi Art, thank you for reaching out to Your [PERSON_NAME] Friend. Unfortunately,…" at bounding box center [950, 332] width 245 height 73
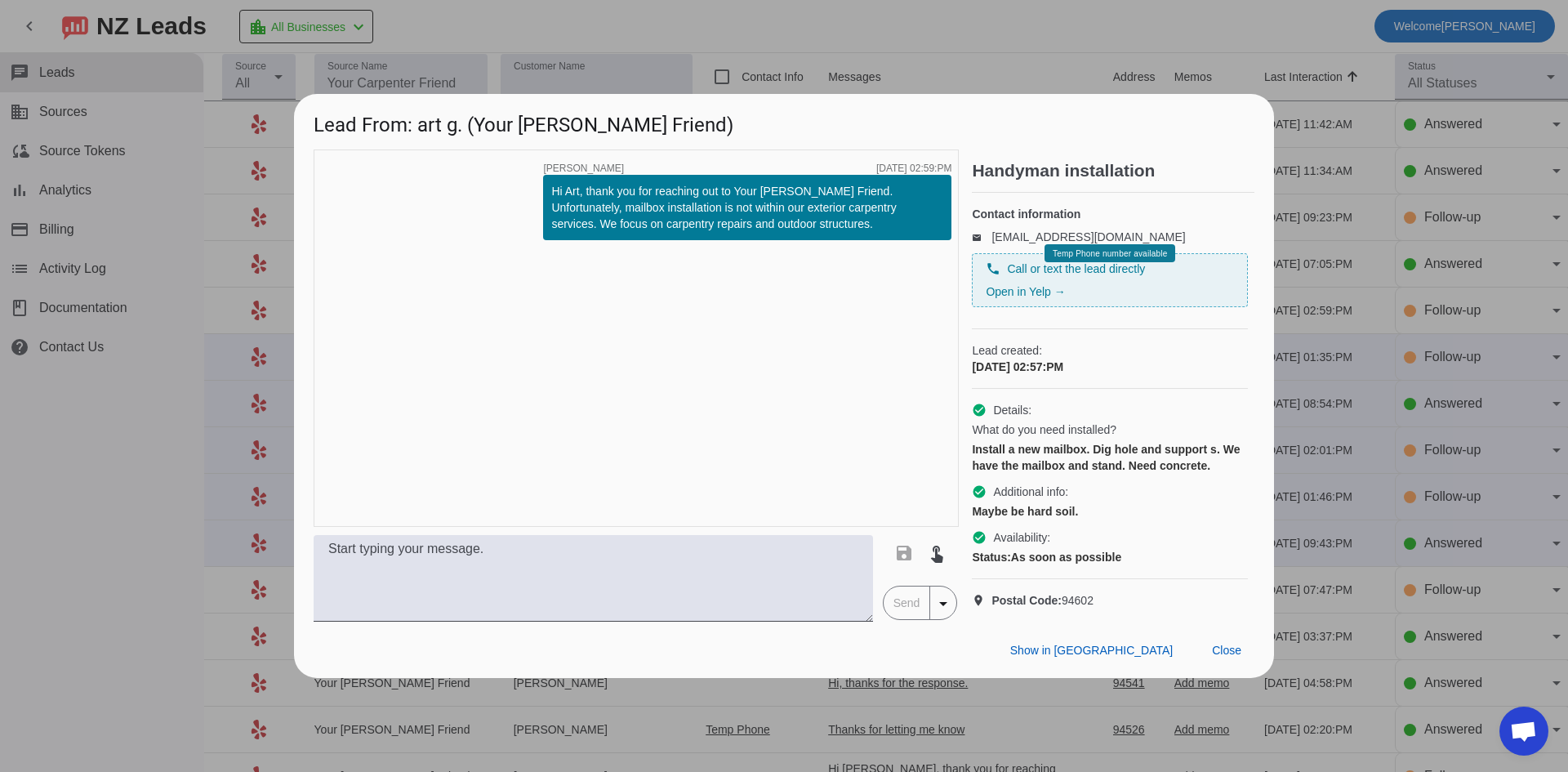
drag, startPoint x: 195, startPoint y: 414, endPoint x: 620, endPoint y: 370, distance: 427.3
click at [196, 414] on div at bounding box center [784, 386] width 1568 height 772
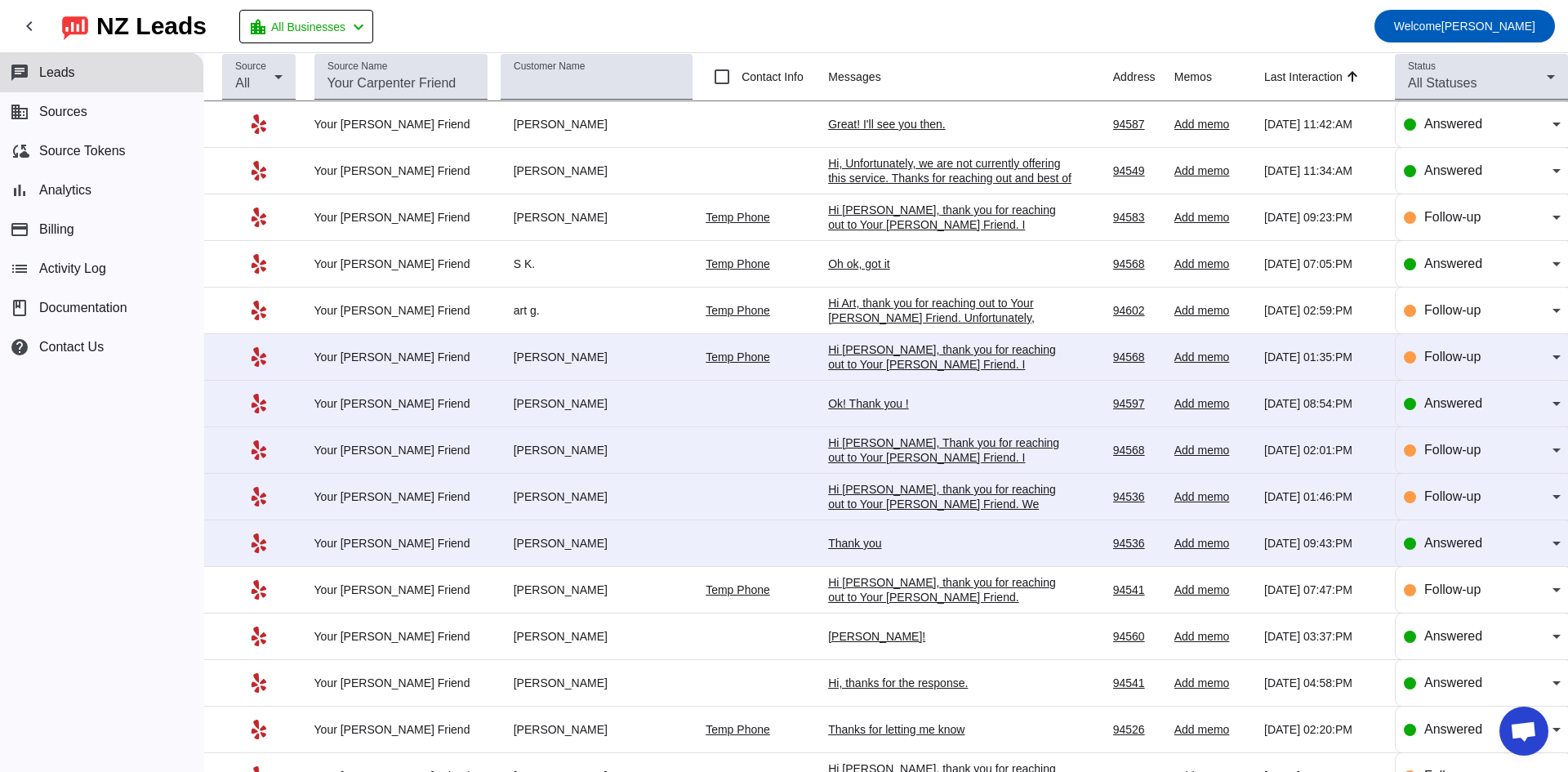
click at [941, 362] on div "Hi [PERSON_NAME], thank you for reaching out to Your [PERSON_NAME] Friend. I ap…" at bounding box center [950, 386] width 245 height 88
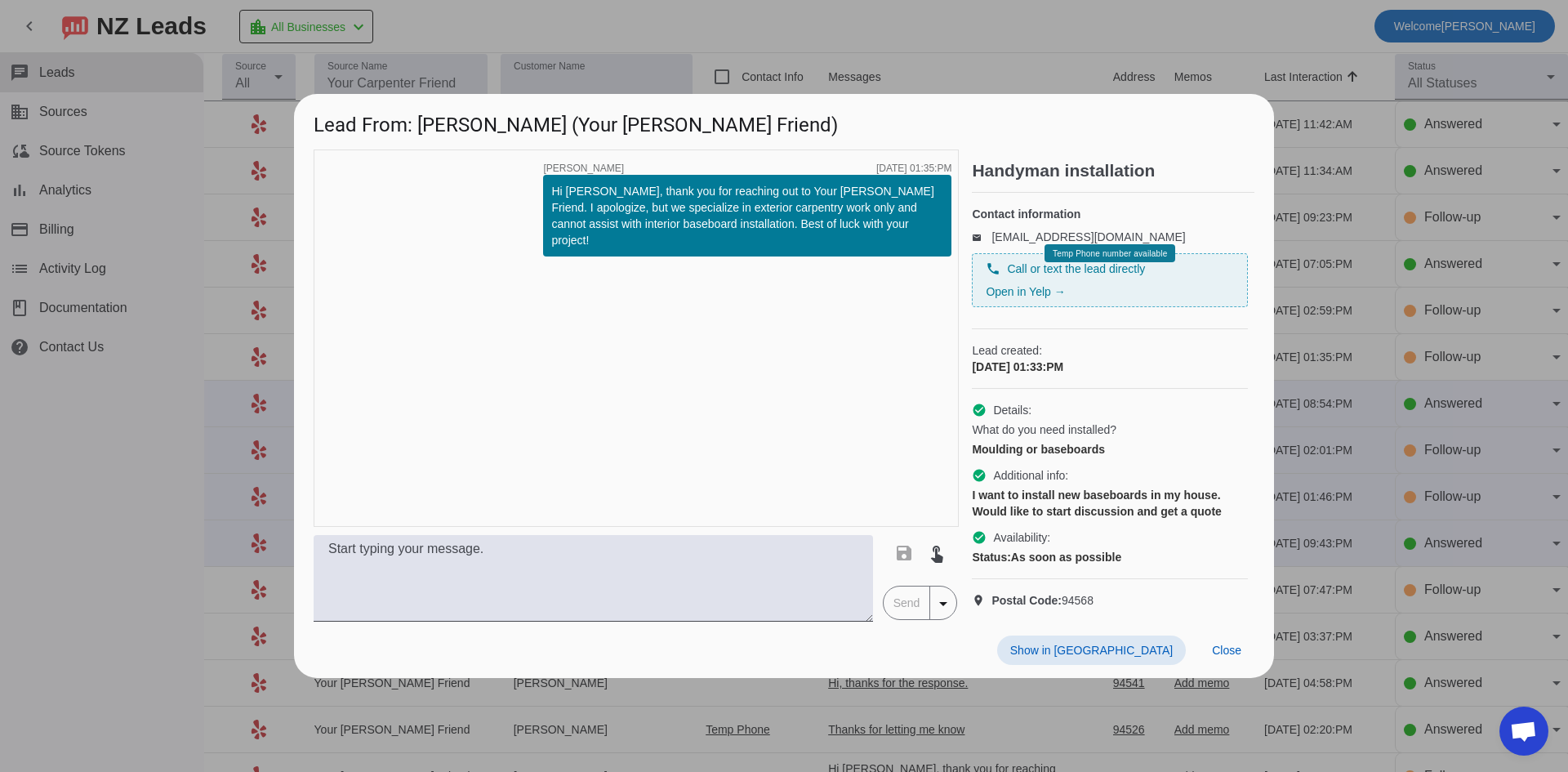
click at [169, 409] on div at bounding box center [784, 386] width 1568 height 772
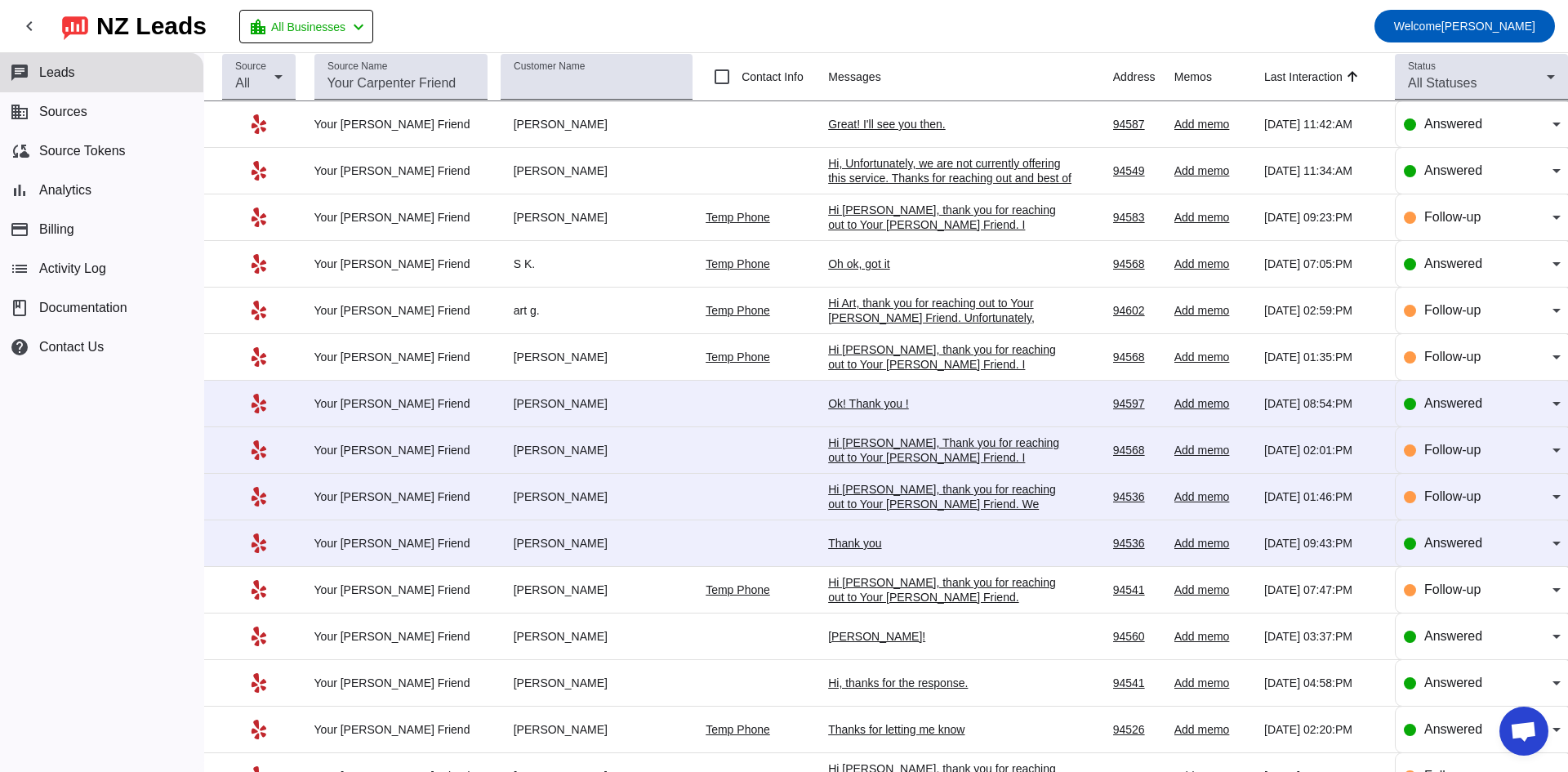
click at [877, 395] on td "Ok! Thank you ! [DATE] 08:54:PM" at bounding box center [970, 404] width 285 height 47
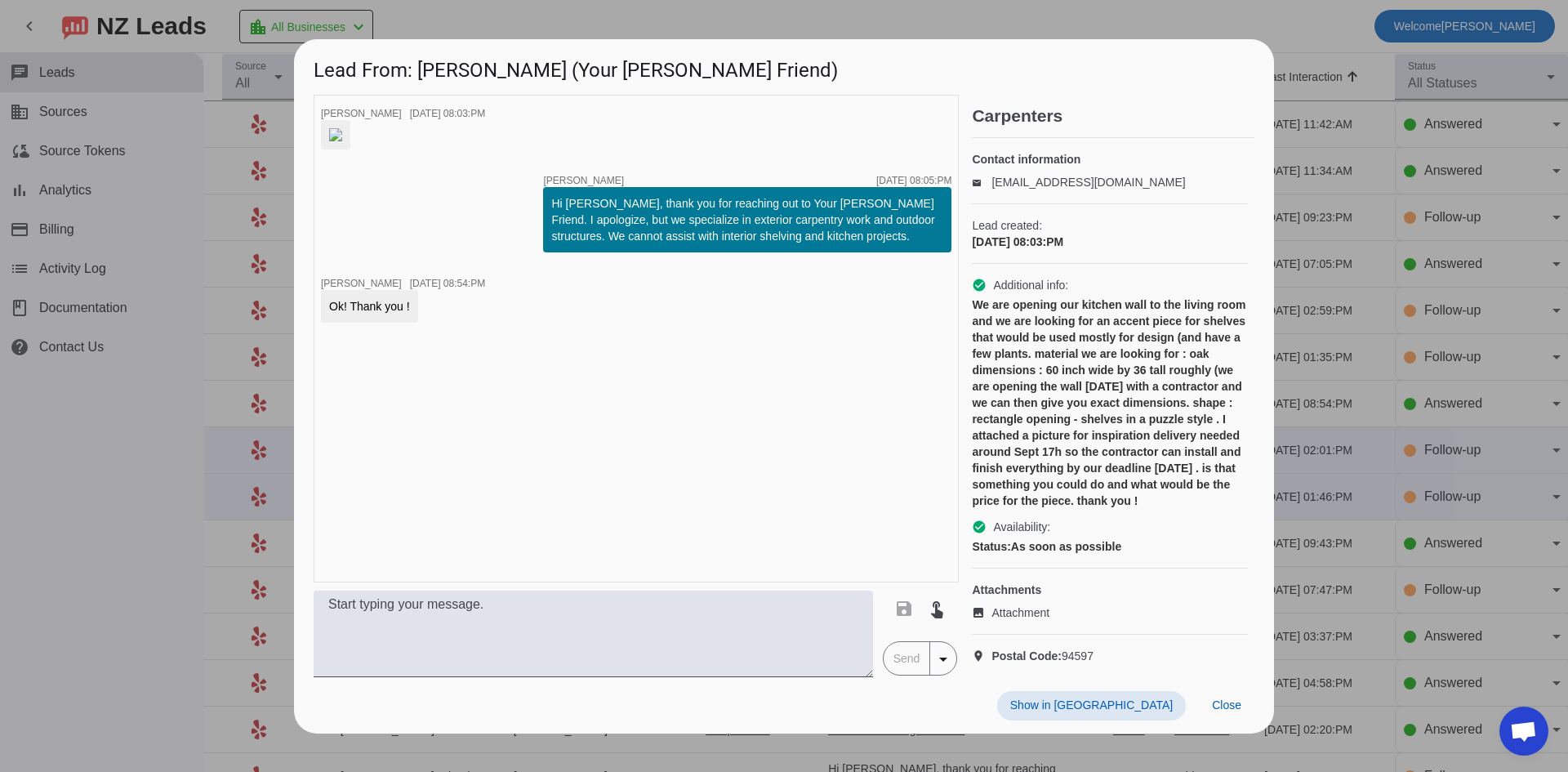
click at [109, 427] on div at bounding box center [784, 386] width 1568 height 772
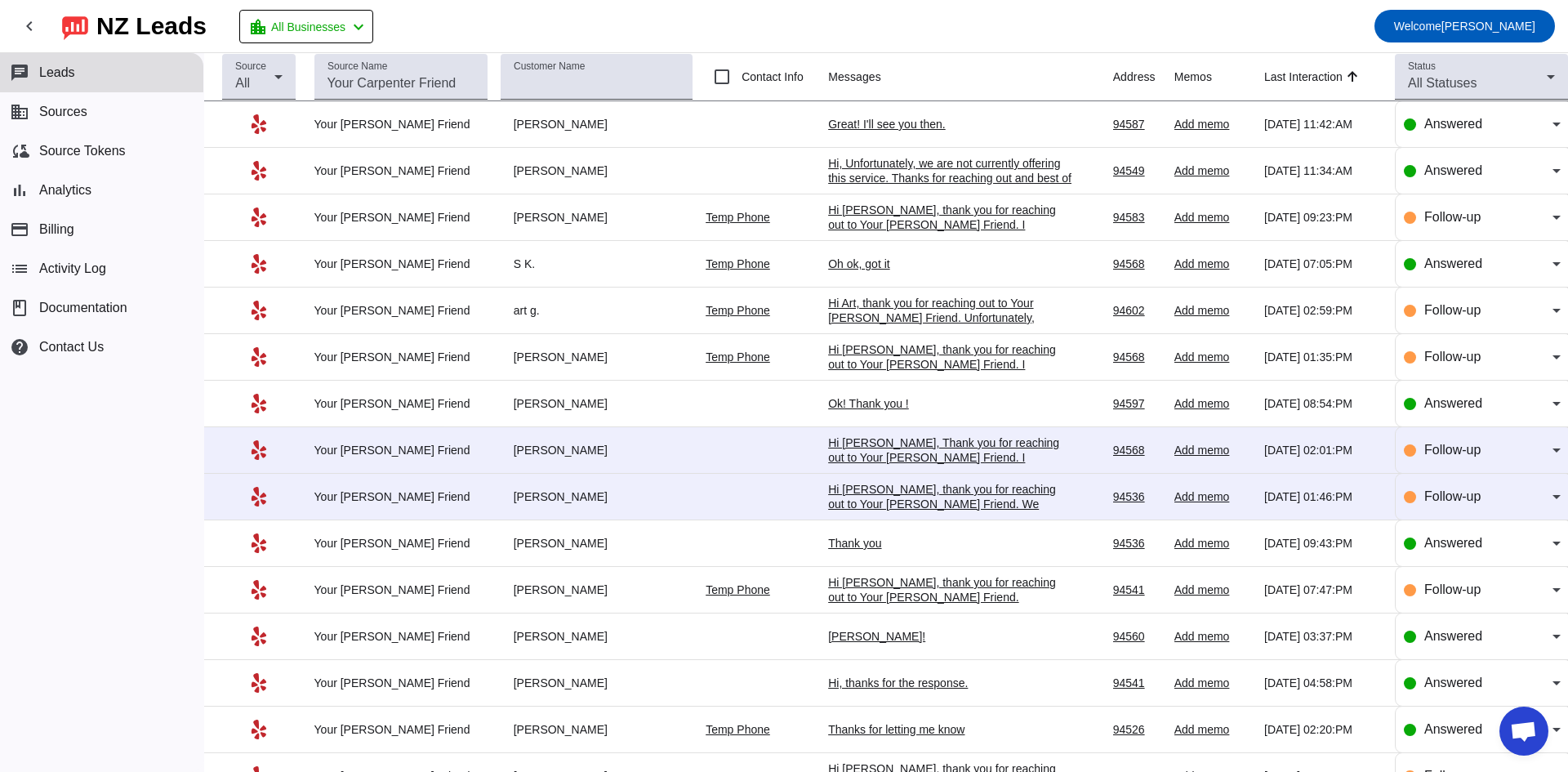
click at [864, 455] on div "Hi [PERSON_NAME], Thank you for reaching out to Your [PERSON_NAME] Friend. I ap…" at bounding box center [950, 480] width 245 height 88
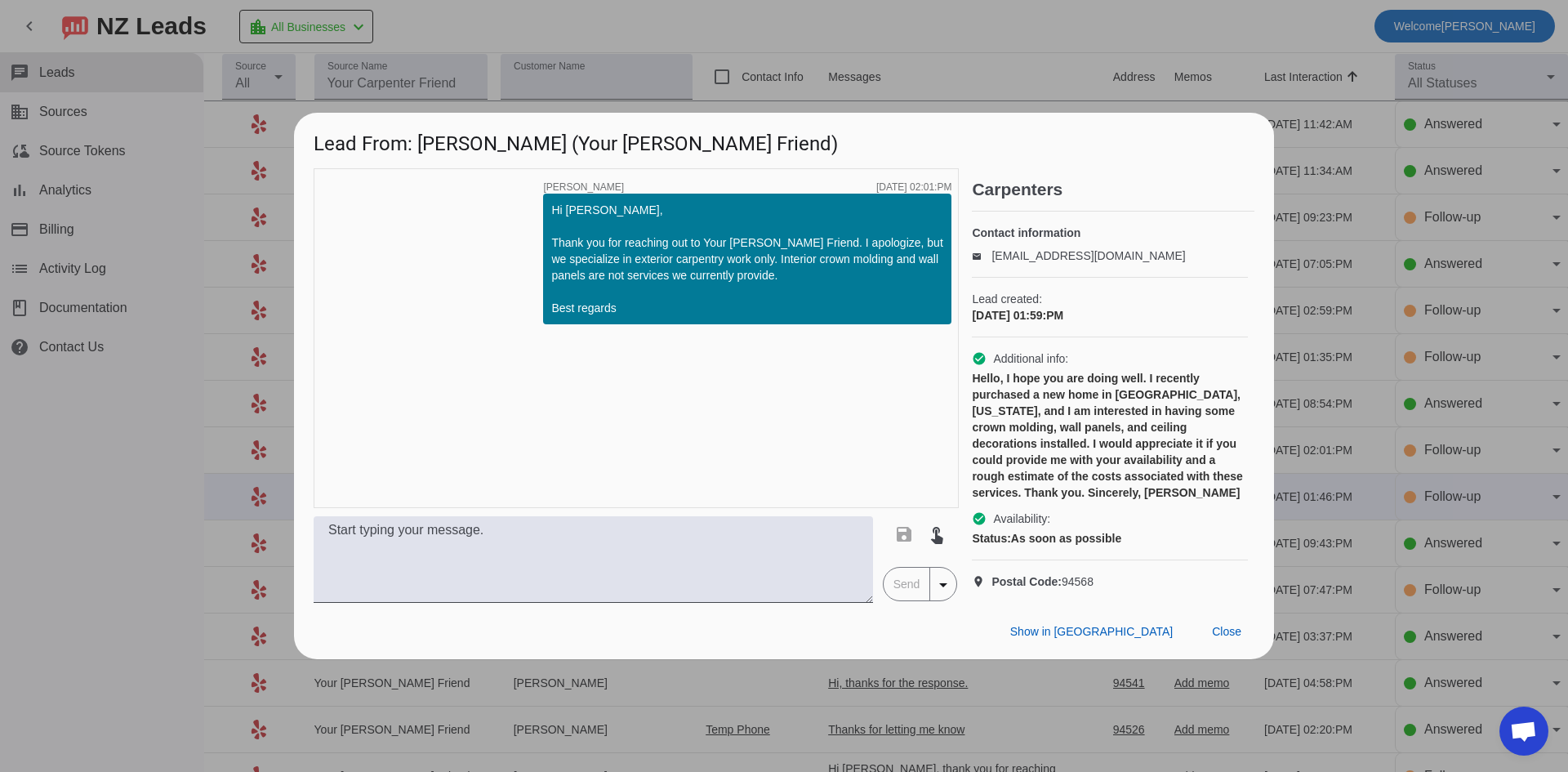
drag, startPoint x: 159, startPoint y: 473, endPoint x: 172, endPoint y: 473, distance: 13.0
click at [162, 473] on div at bounding box center [784, 386] width 1568 height 772
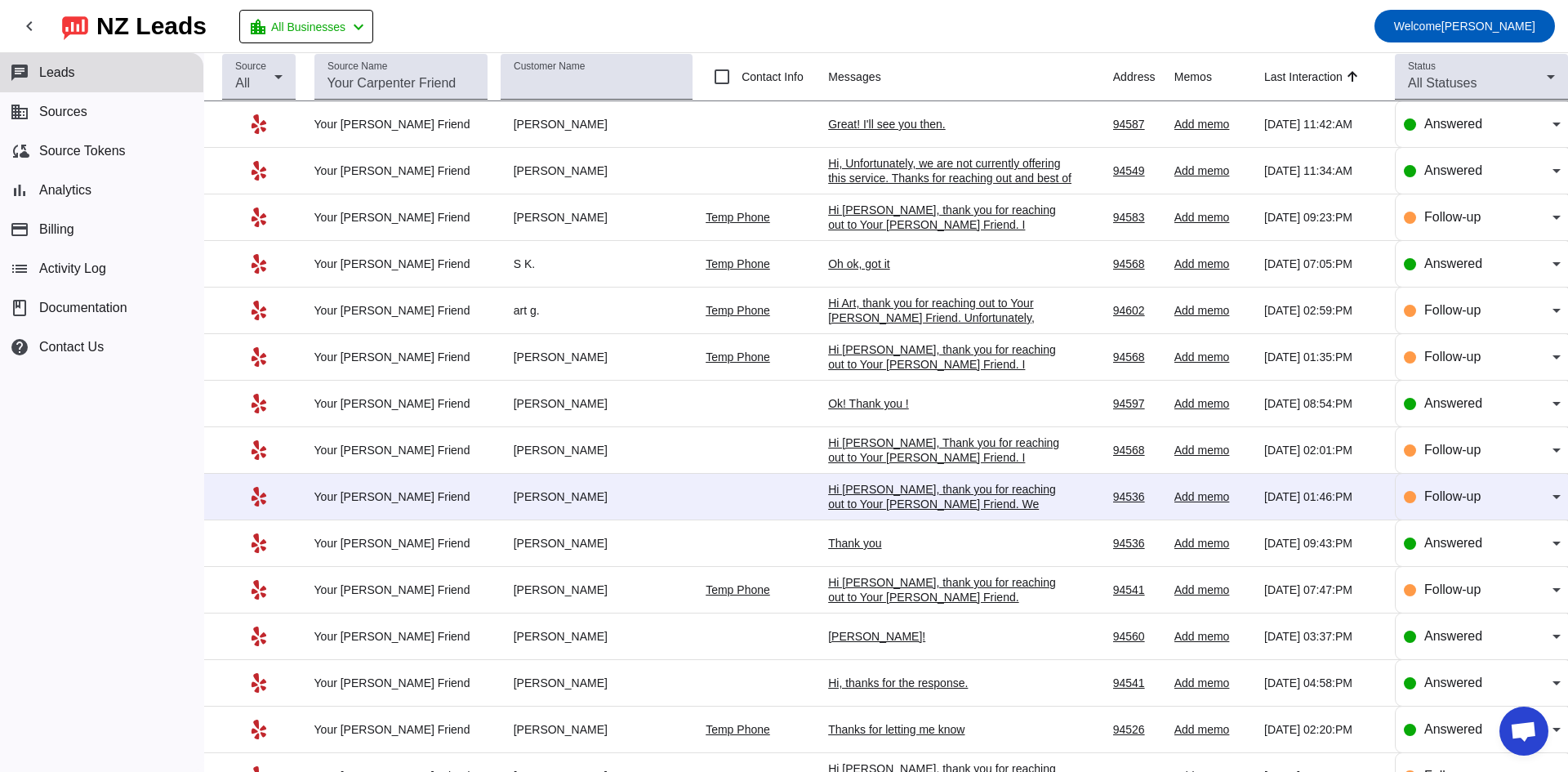
click at [911, 497] on div "Hi [PERSON_NAME], thank you for reaching out to Your [PERSON_NAME] Friend. We s…" at bounding box center [950, 518] width 245 height 73
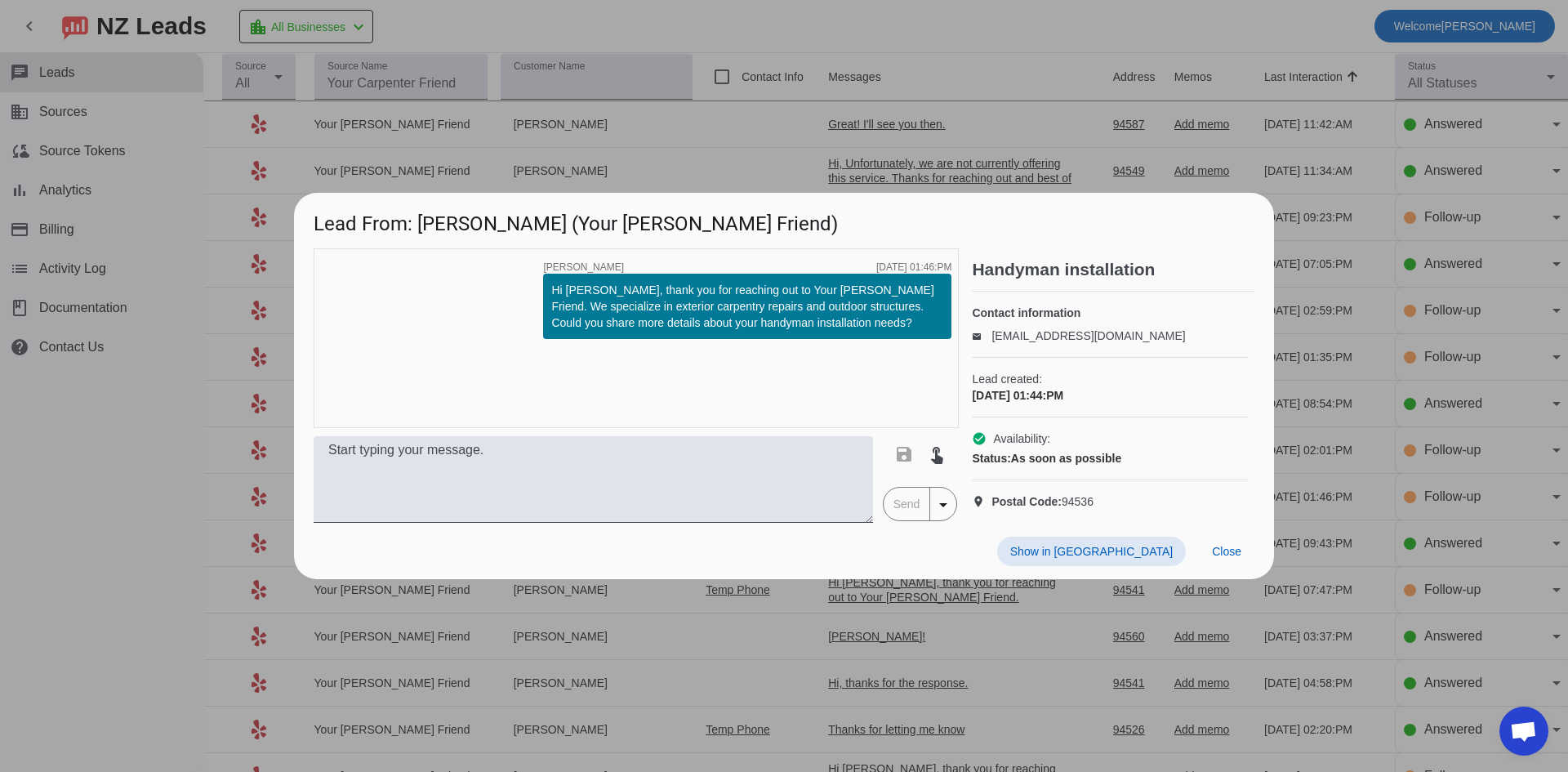
click at [81, 424] on div at bounding box center [784, 386] width 1568 height 772
